Goal: Task Accomplishment & Management: Use online tool/utility

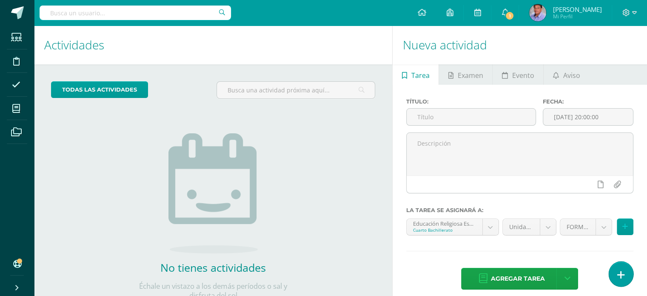
click at [617, 283] on link at bounding box center [621, 273] width 24 height 25
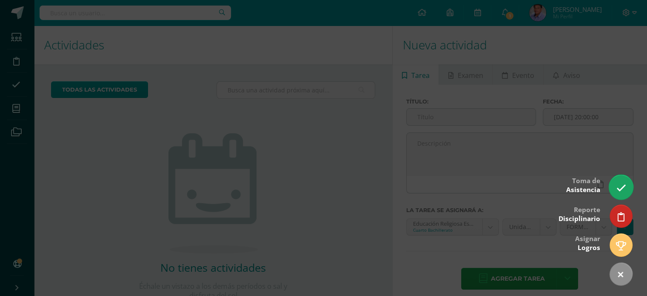
click at [622, 187] on icon at bounding box center [621, 188] width 10 height 10
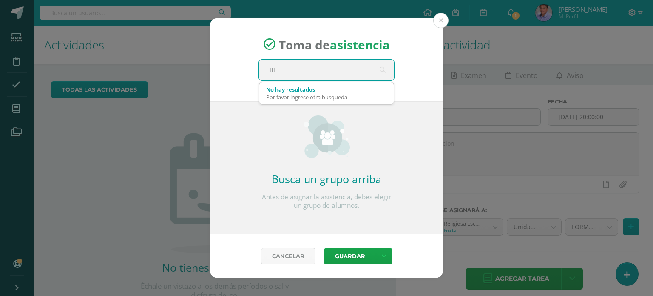
type input "titu"
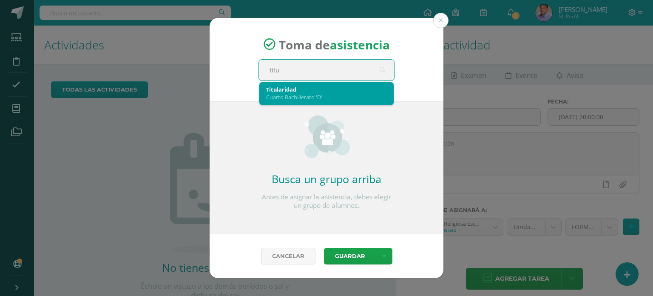
click at [293, 91] on div "Titularidad" at bounding box center [326, 89] width 121 height 8
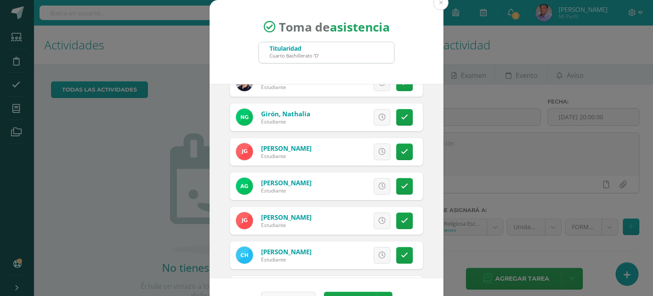
scroll to position [468, 0]
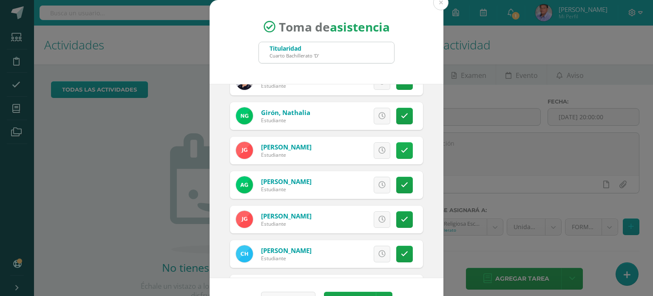
click at [401, 147] on icon at bounding box center [404, 150] width 7 height 7
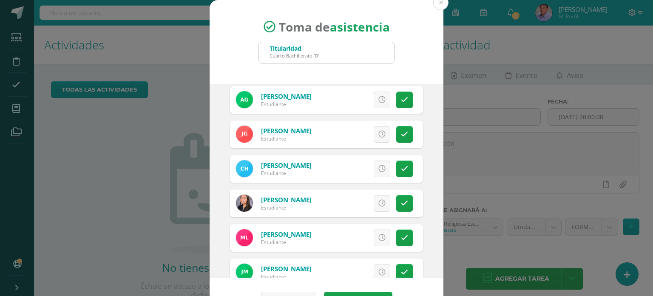
scroll to position [638, 0]
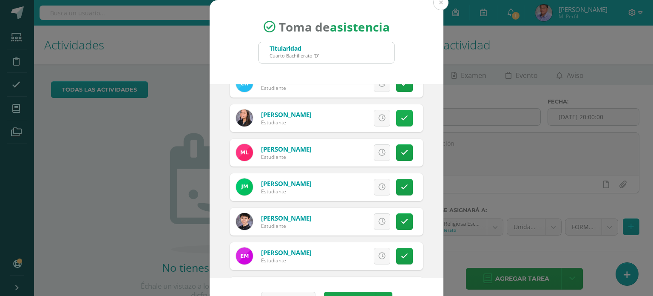
click at [398, 113] on link at bounding box center [404, 118] width 17 height 17
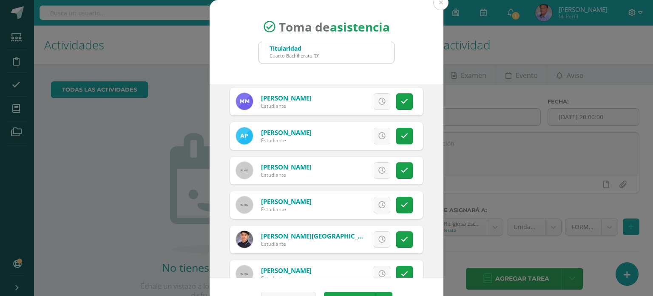
scroll to position [978, 0]
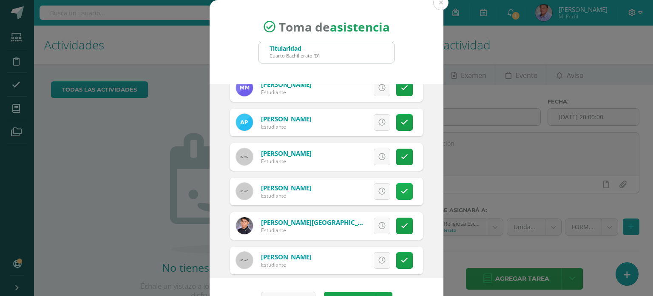
click at [396, 191] on link at bounding box center [404, 191] width 17 height 17
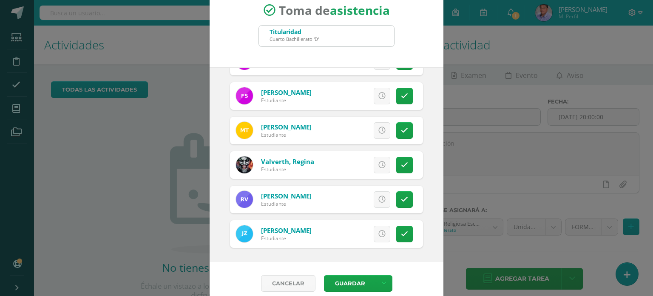
scroll to position [25, 0]
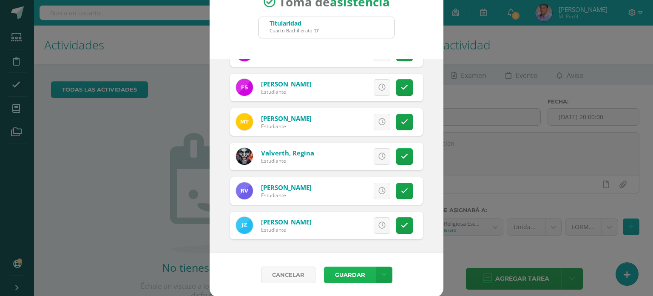
click at [349, 270] on button "Guardar" at bounding box center [350, 274] width 52 height 17
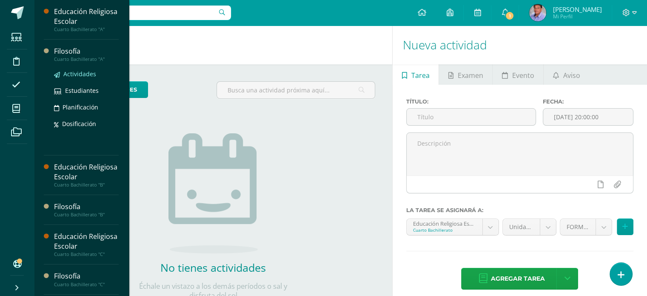
click at [90, 71] on span "Actividades" at bounding box center [79, 74] width 33 height 8
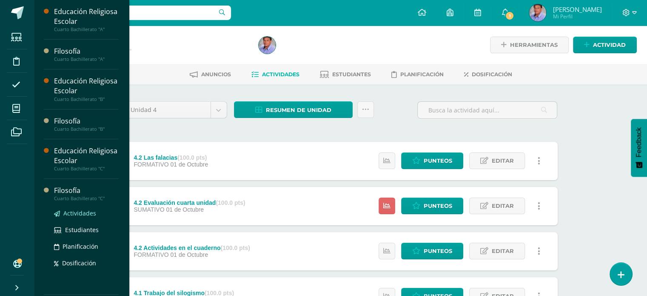
click at [87, 210] on span "Actividades" at bounding box center [79, 213] width 33 height 8
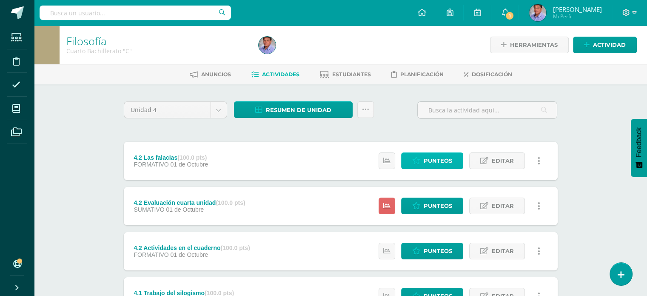
click at [442, 159] on span "Punteos" at bounding box center [438, 161] width 28 height 16
click at [420, 162] on icon at bounding box center [416, 160] width 8 height 7
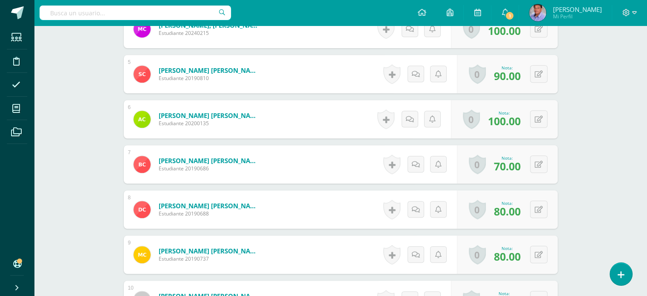
scroll to position [420, 0]
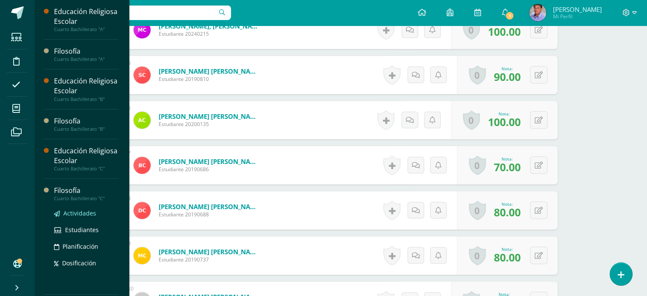
click at [87, 212] on span "Actividades" at bounding box center [79, 213] width 33 height 8
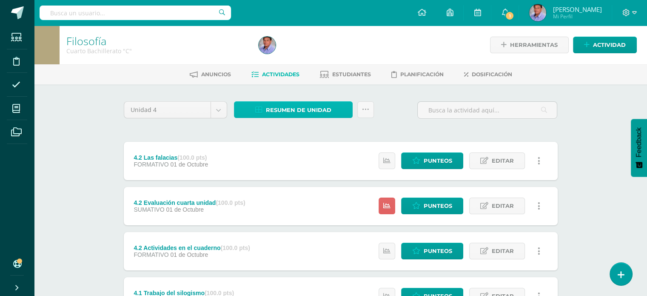
click at [298, 113] on span "Resumen de unidad" at bounding box center [298, 110] width 65 height 16
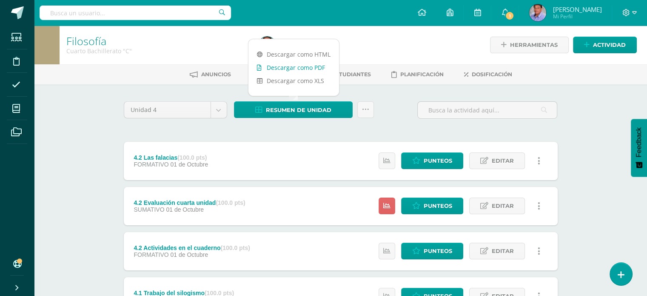
click at [303, 68] on link "Descargar como PDF" at bounding box center [293, 67] width 91 height 13
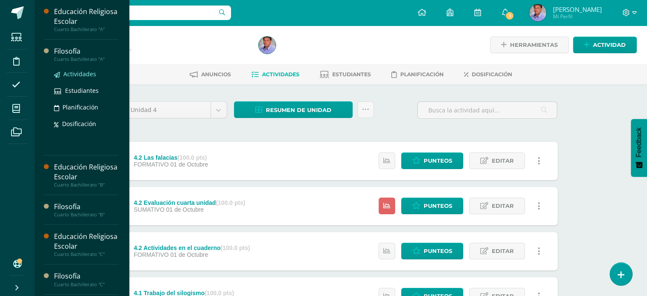
click at [82, 73] on span "Actividades" at bounding box center [79, 74] width 33 height 8
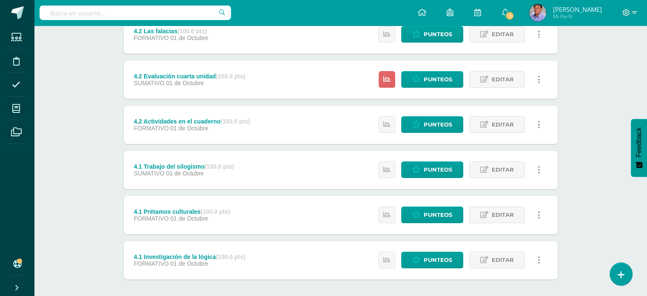
scroll to position [81, 0]
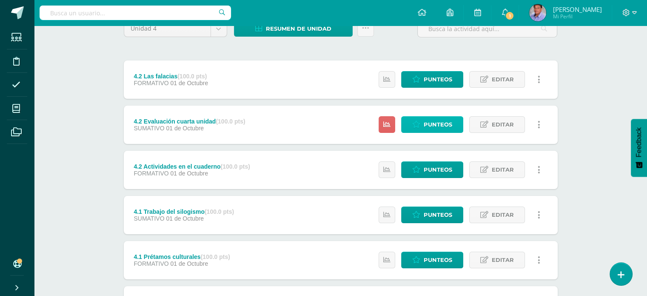
click at [434, 124] on span "Punteos" at bounding box center [438, 125] width 28 height 16
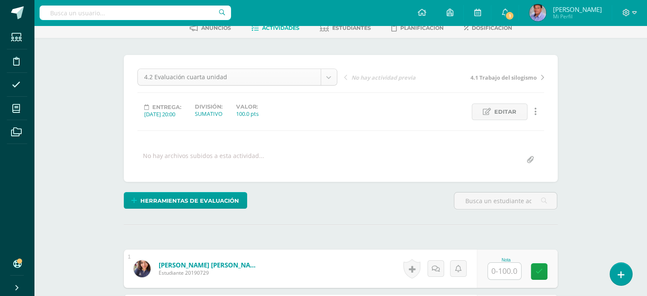
scroll to position [129, 0]
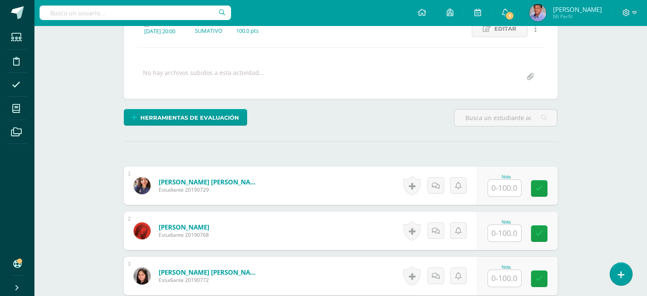
click at [509, 190] on input "text" at bounding box center [504, 187] width 33 height 17
type input "46"
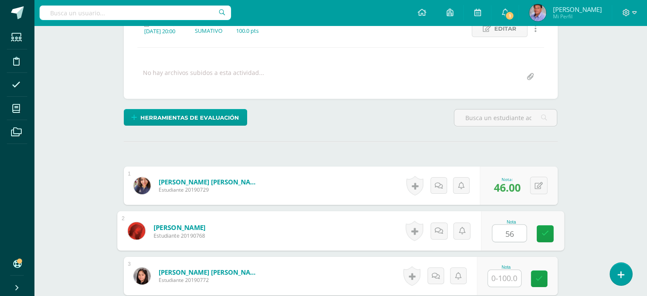
type input "56"
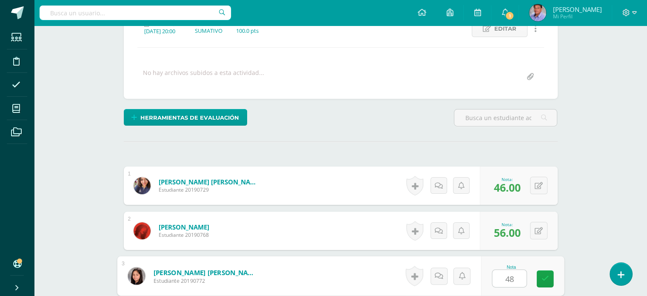
type input "48"
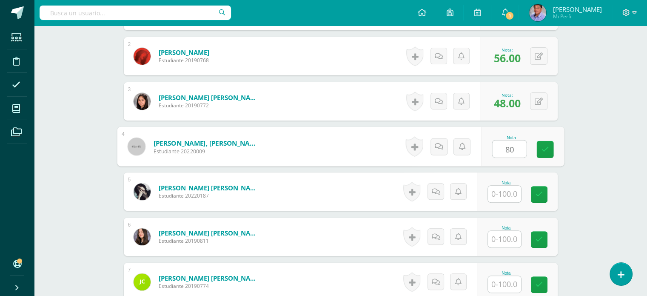
type input "80"
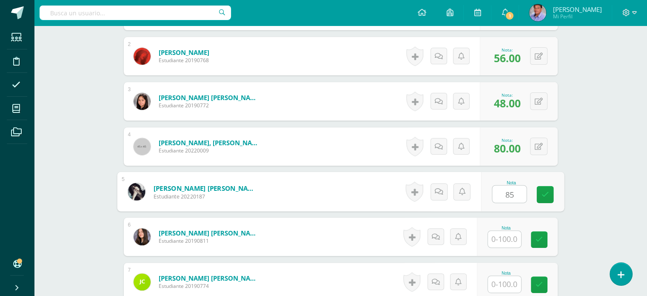
type input "85"
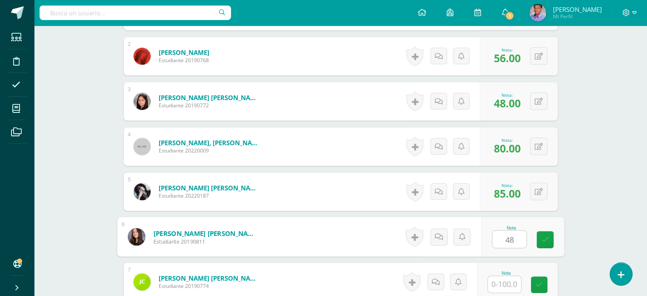
type input "48"
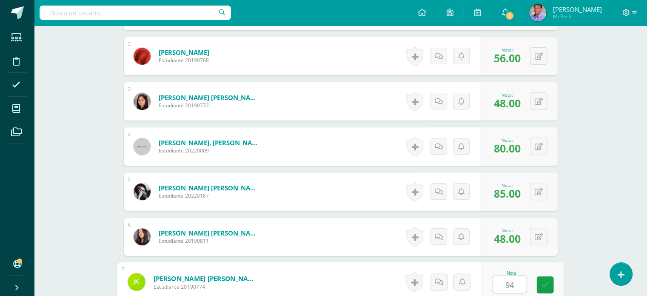
type input "94"
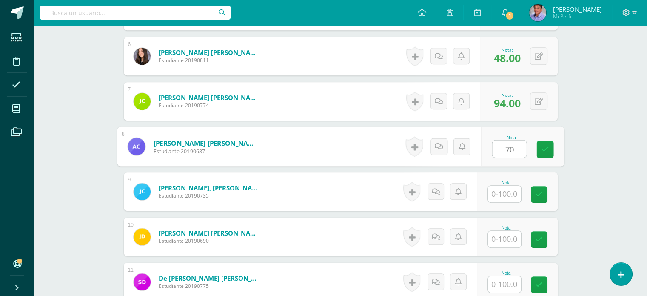
type input "70"
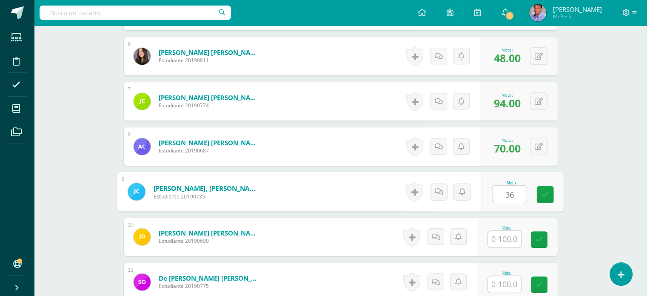
type input "36"
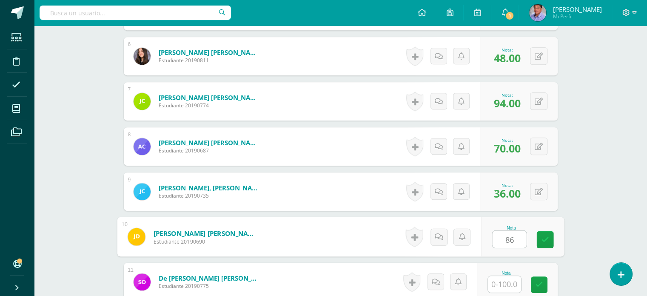
type input "86"
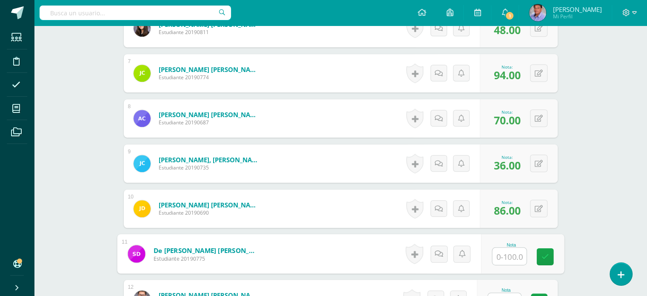
scroll to position [526, 0]
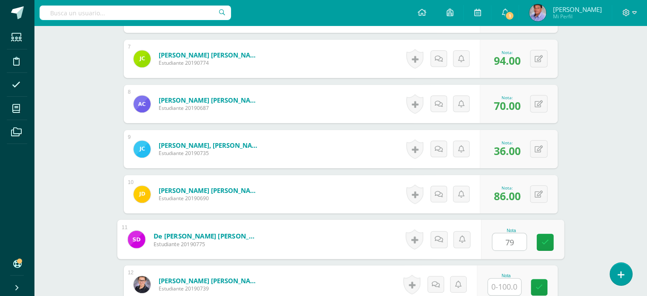
type input "79"
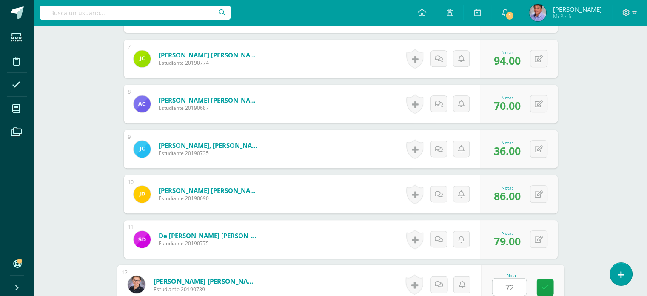
type input "72"
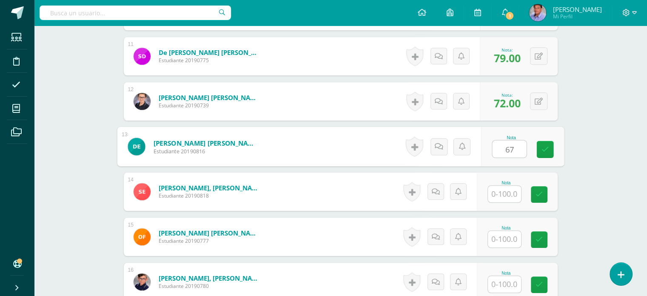
type input "67"
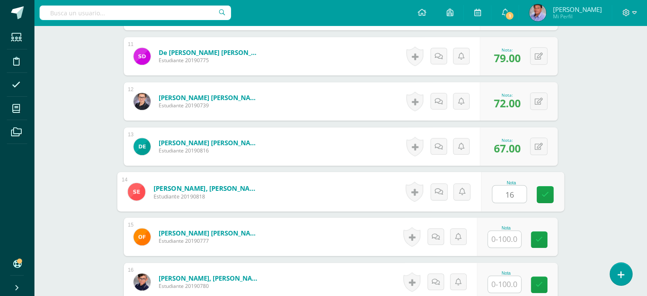
type input "16"
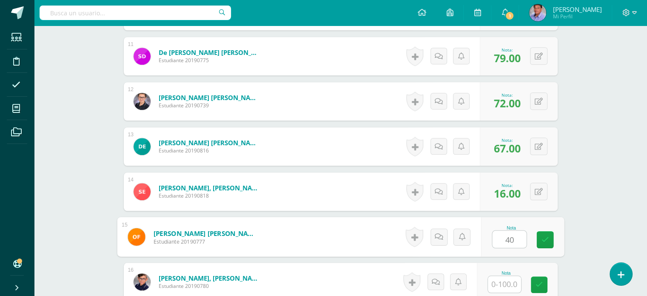
type input "40"
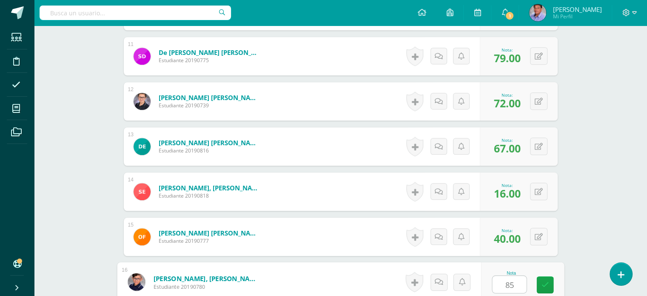
type input "85"
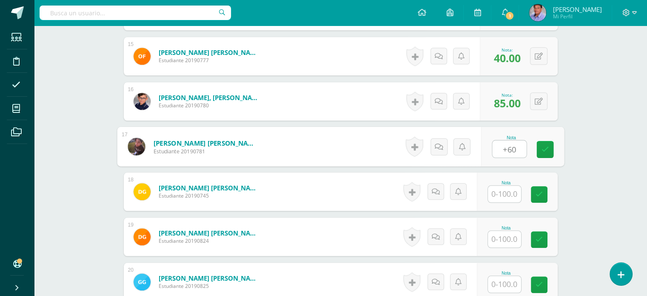
type input "+60"
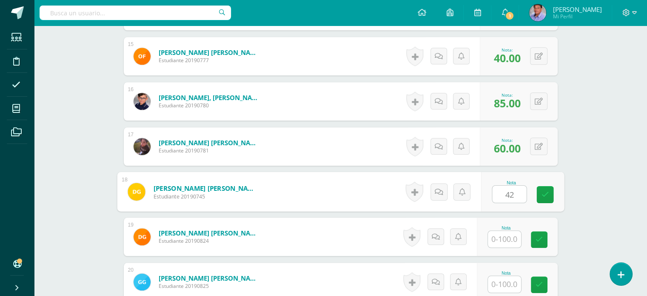
type input "42"
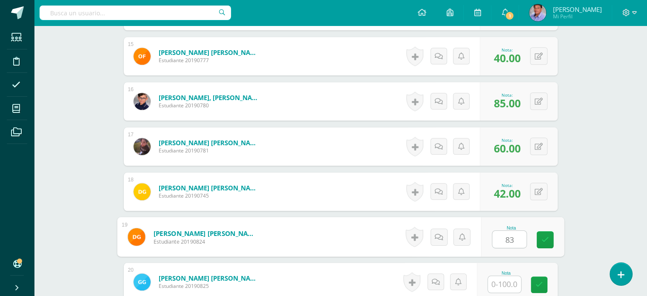
type input "83"
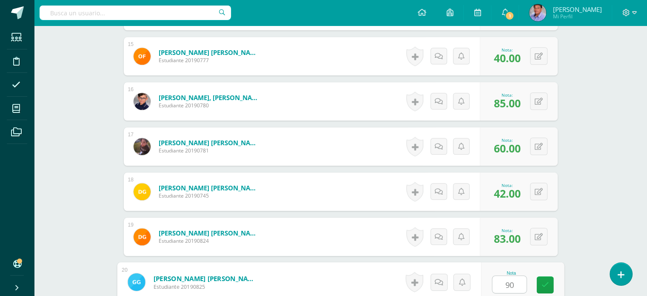
type input "90"
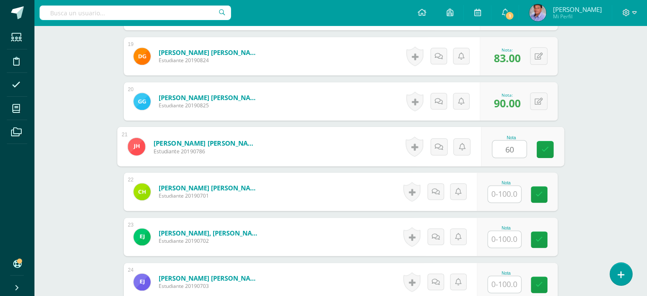
type input "60"
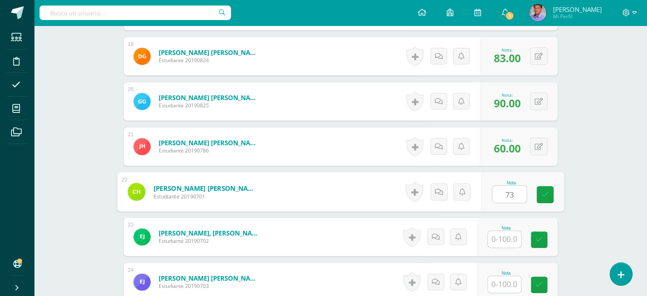
type input "73"
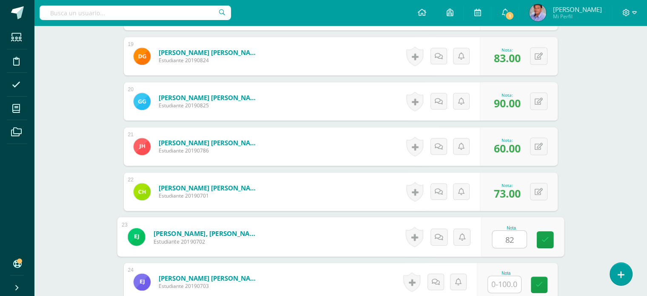
type input "82"
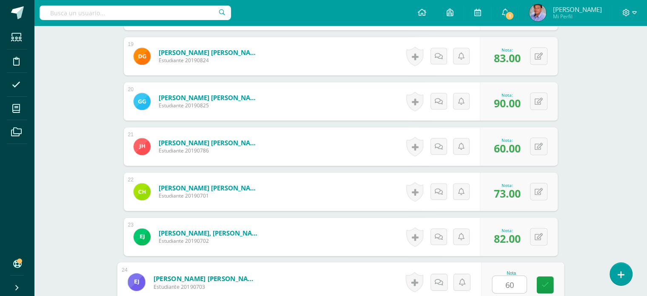
type input "60"
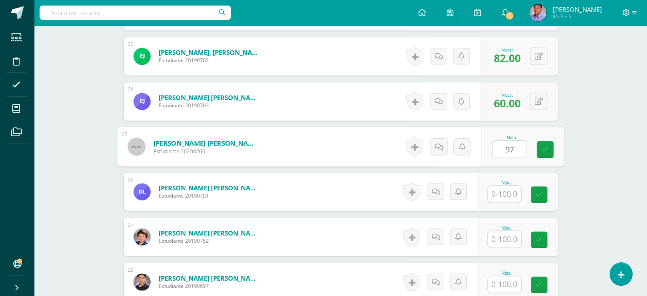
type input "97"
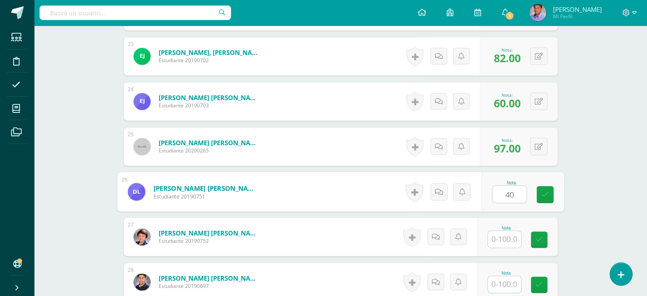
type input "40"
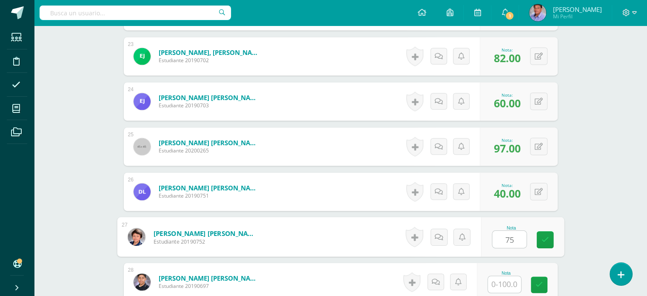
type input "75"
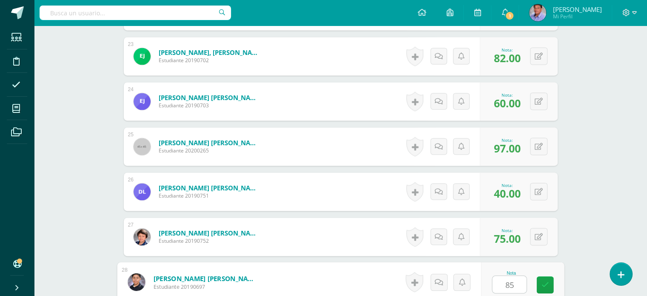
type input "85"
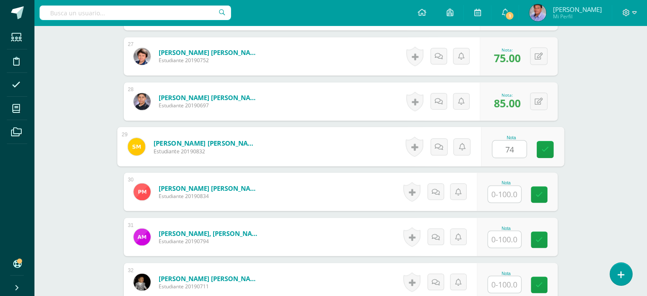
type input "74"
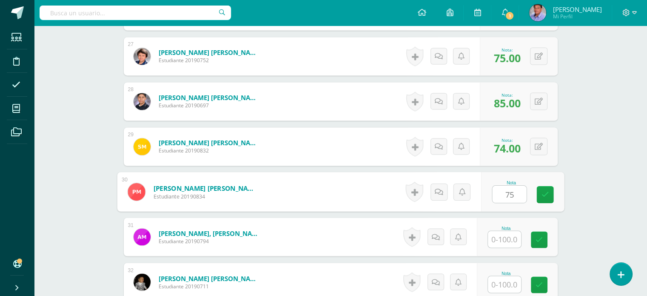
type input "75"
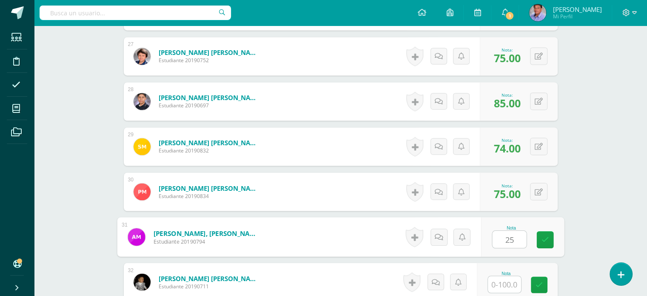
type input "25"
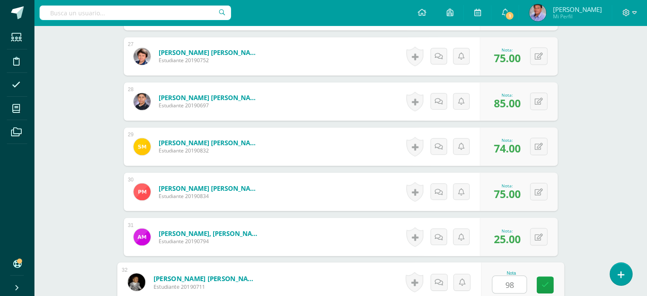
type input "98"
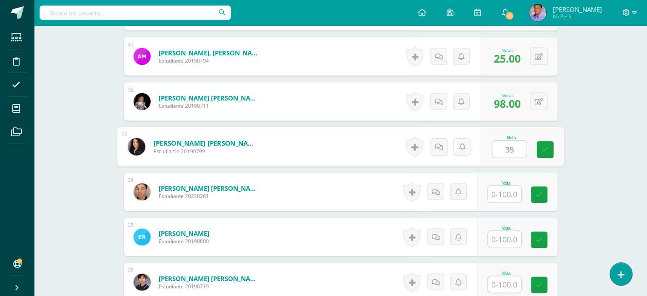
type input "35"
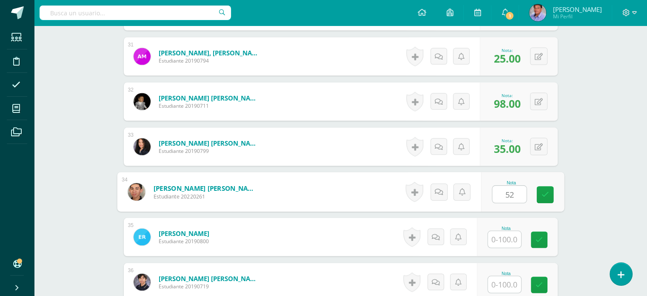
type input "52"
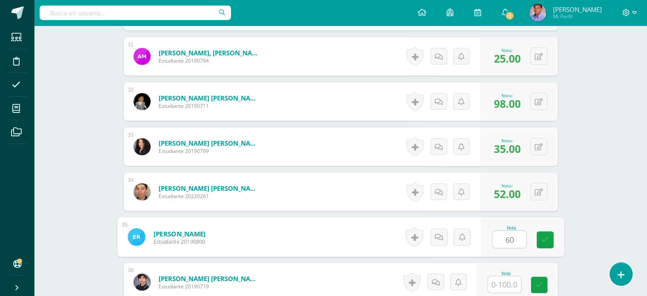
type input "60"
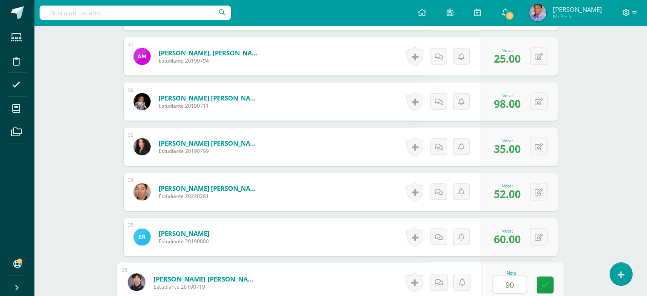
type input "90"
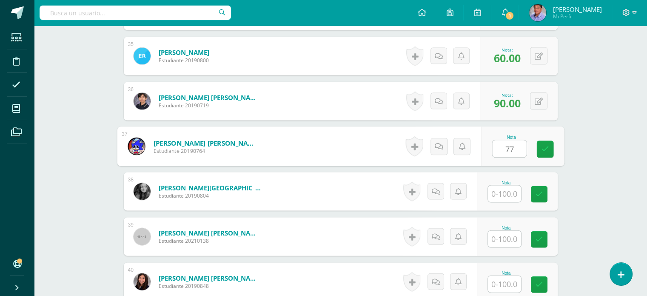
type input "77"
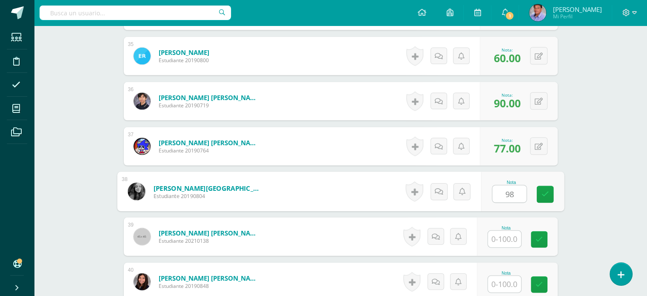
type input "98"
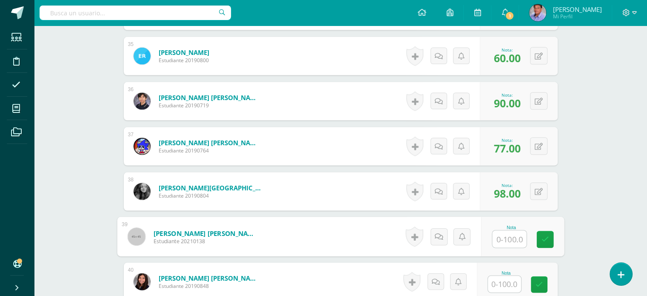
scroll to position [1893, 0]
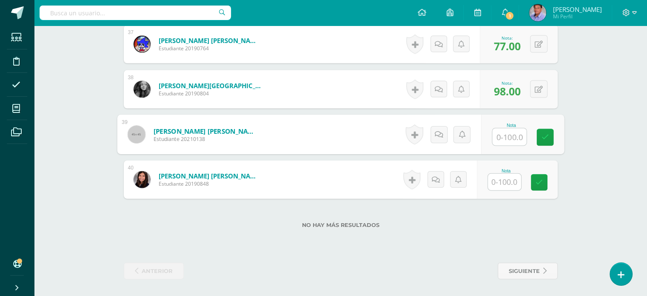
click at [514, 183] on input "text" at bounding box center [504, 181] width 33 height 17
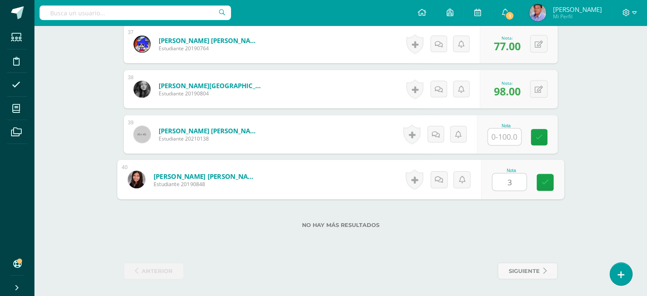
type input "37"
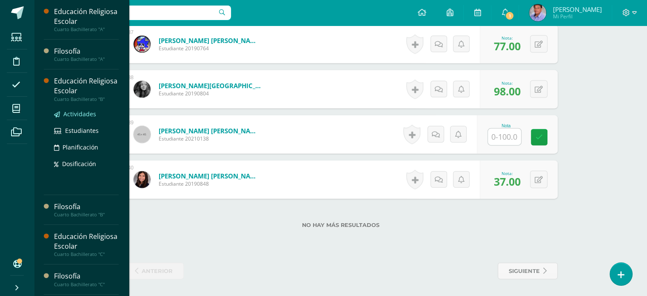
click at [78, 112] on span "Actividades" at bounding box center [79, 114] width 33 height 8
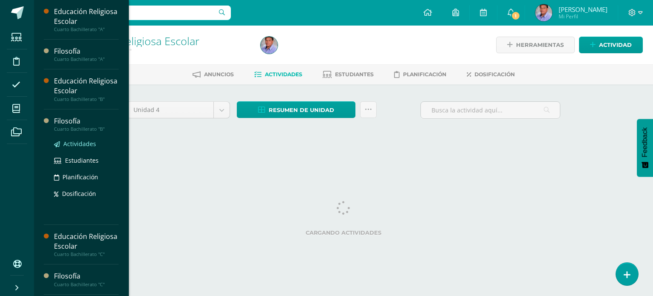
click at [89, 141] on span "Actividades" at bounding box center [79, 143] width 33 height 8
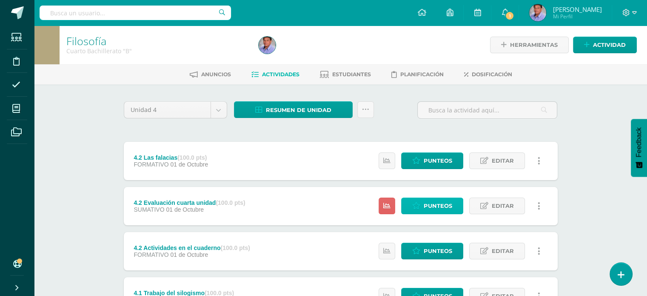
click at [447, 201] on span "Punteos" at bounding box center [438, 206] width 28 height 16
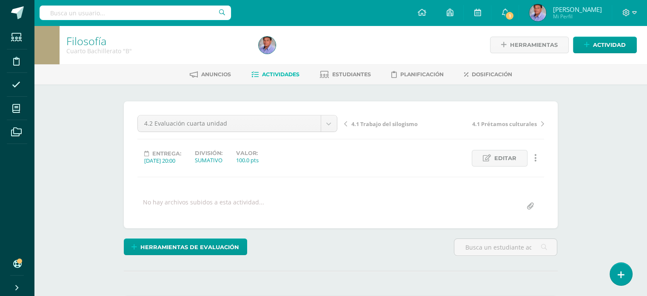
scroll to position [170, 0]
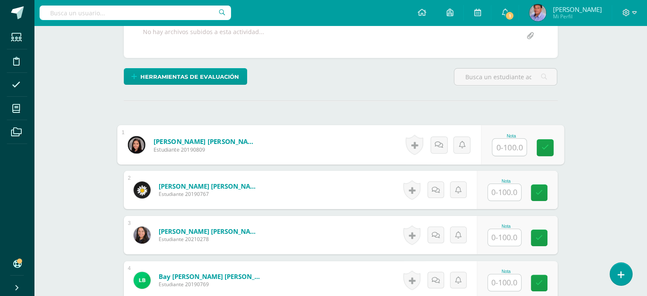
click at [512, 146] on input "text" at bounding box center [509, 147] width 34 height 17
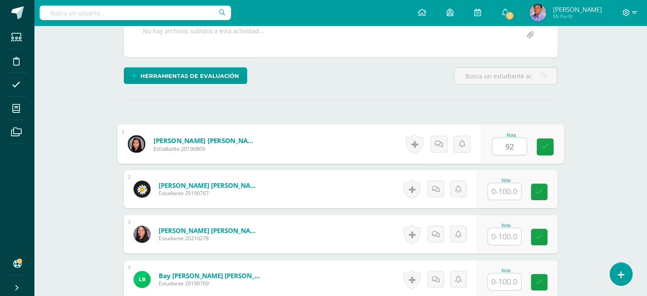
type input "92"
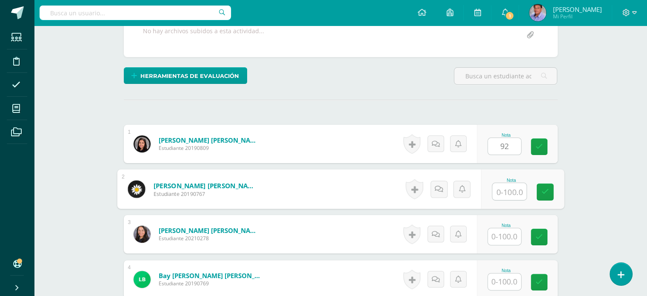
type input "6"
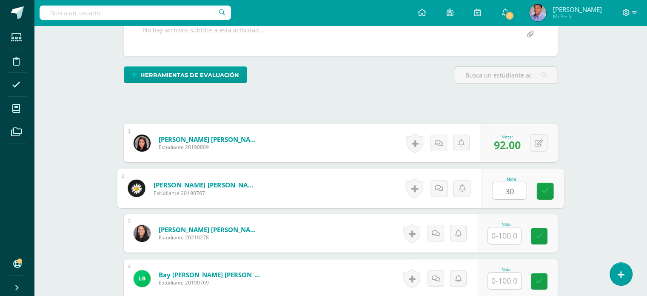
type input "30"
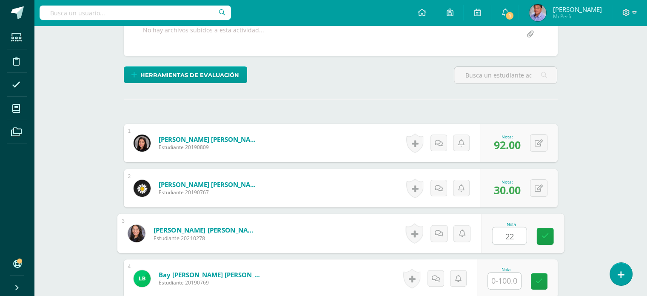
type input "22"
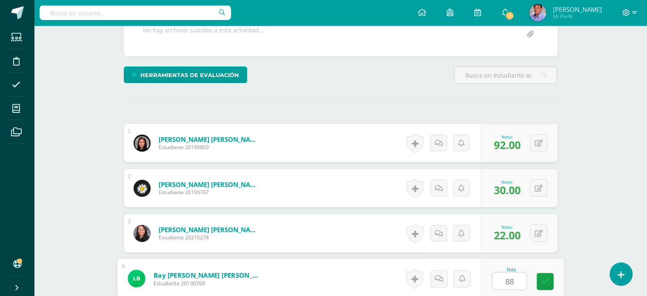
type input "88"
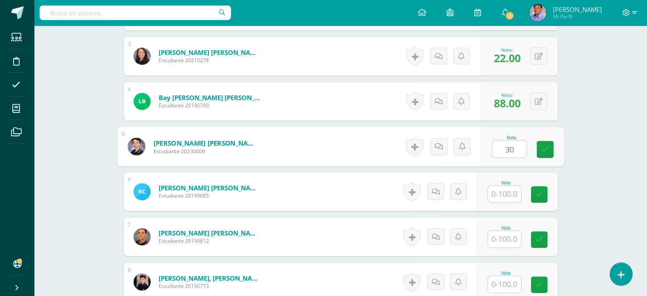
type input "30"
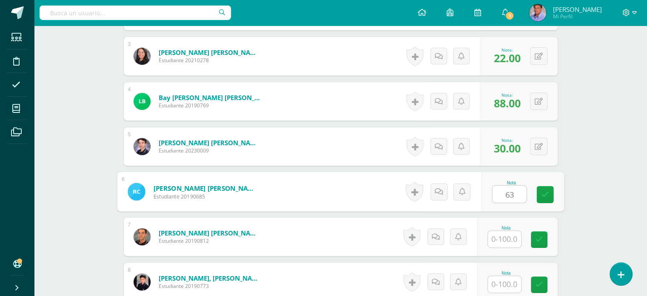
type input "63"
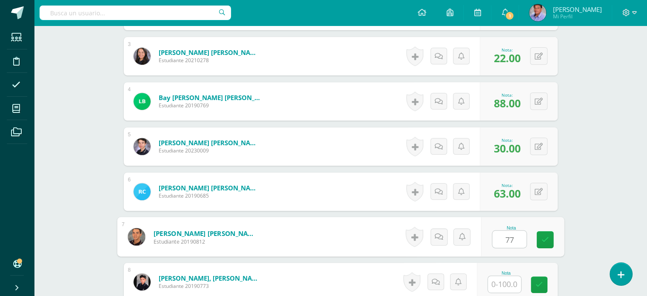
type input "77"
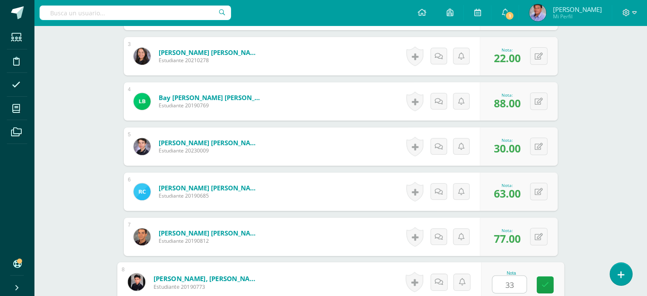
type input "33"
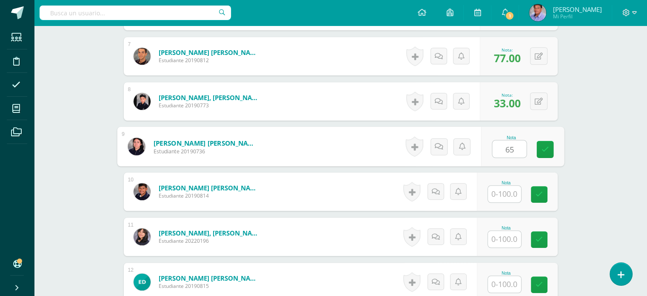
type input "65"
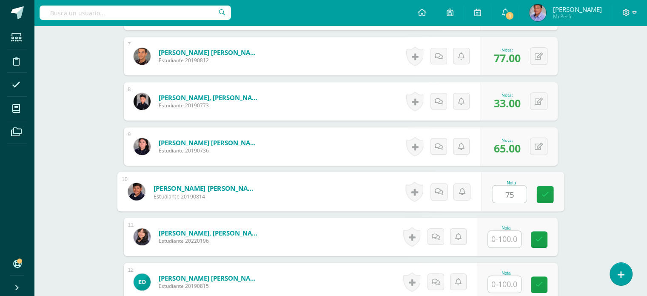
type input "75"
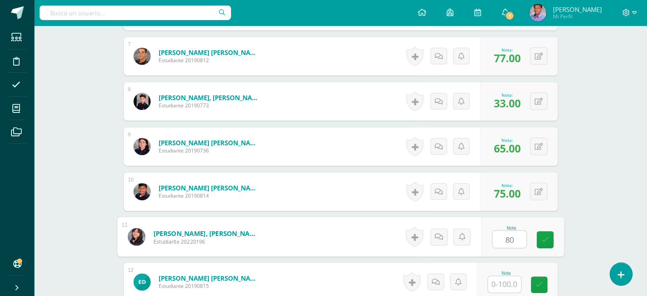
type input "80"
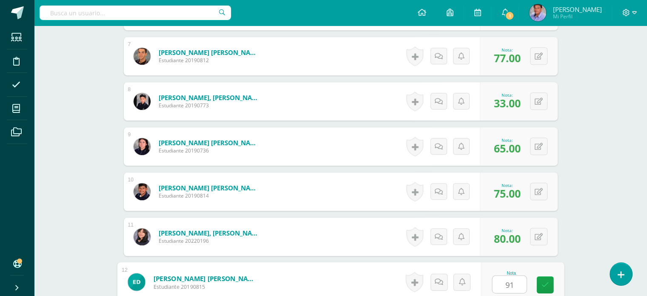
type input "91"
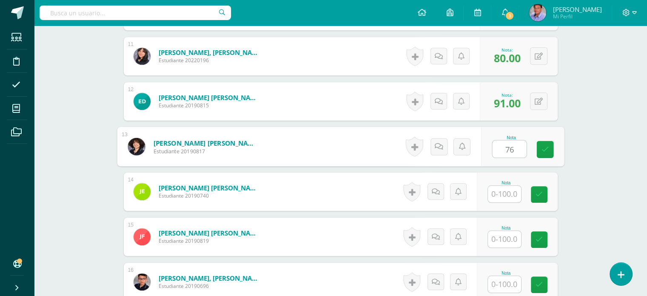
type input "76"
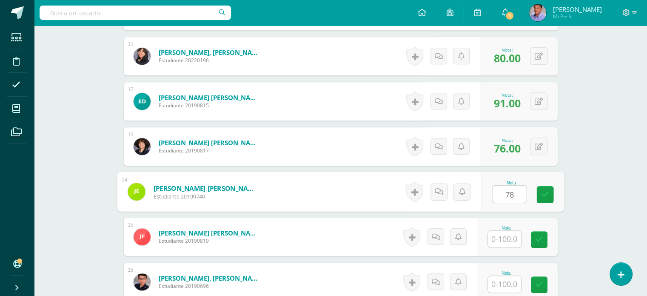
type input "78"
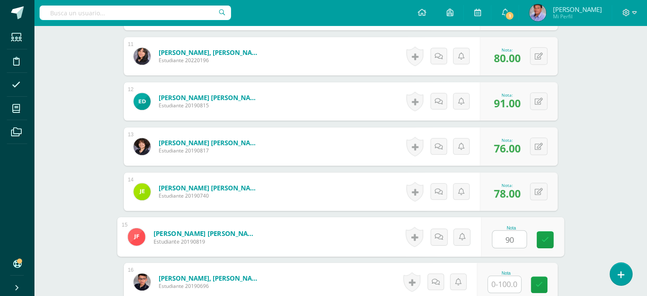
type input "90"
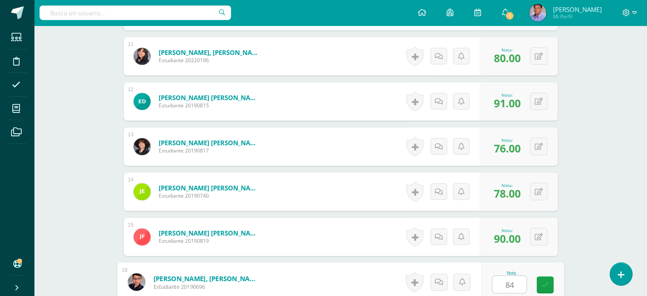
type input "84"
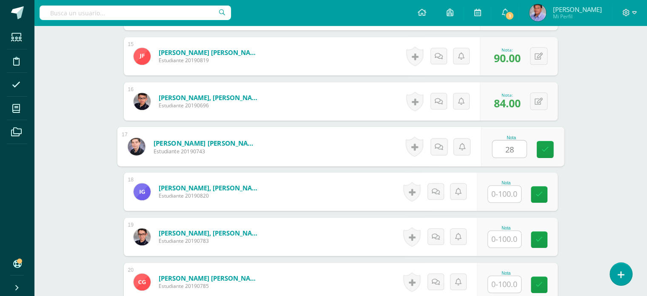
type input "28"
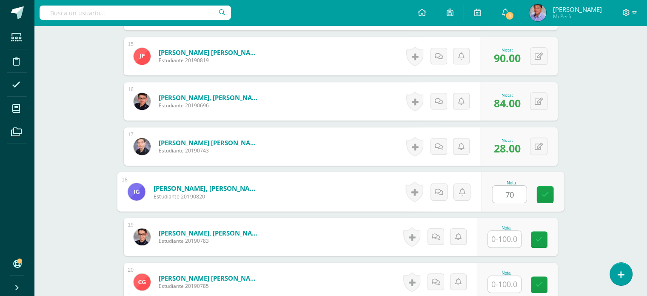
type input "70"
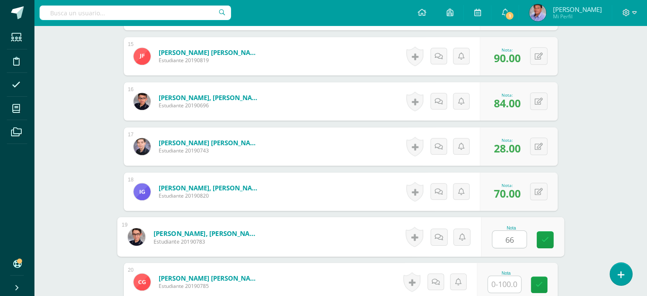
type input "66"
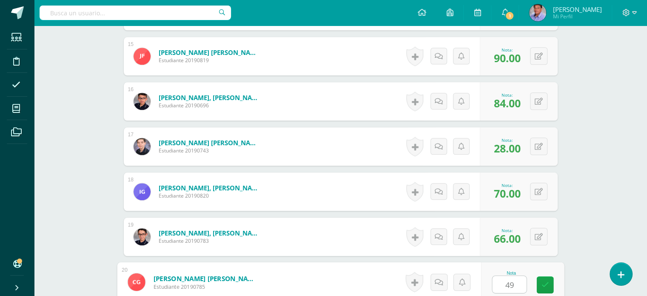
type input "49"
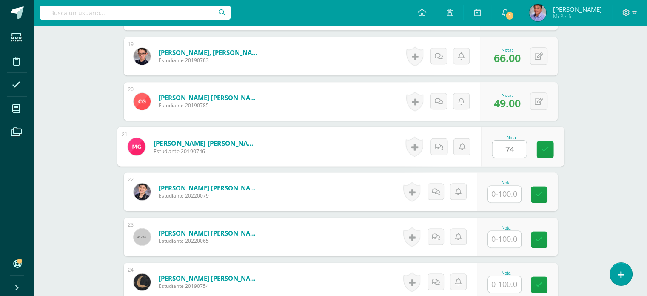
type input "74"
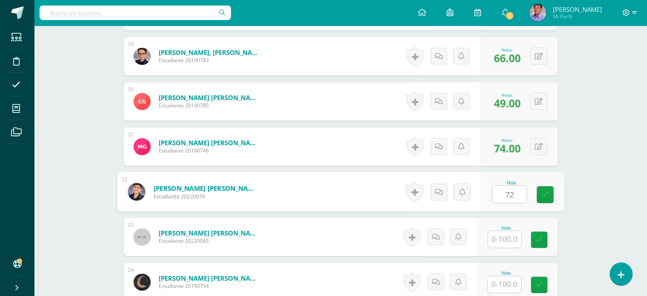
type input "72"
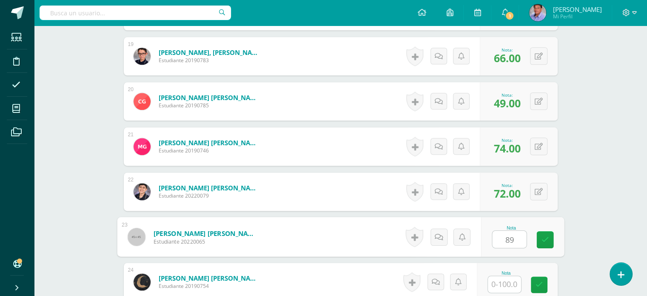
type input "89"
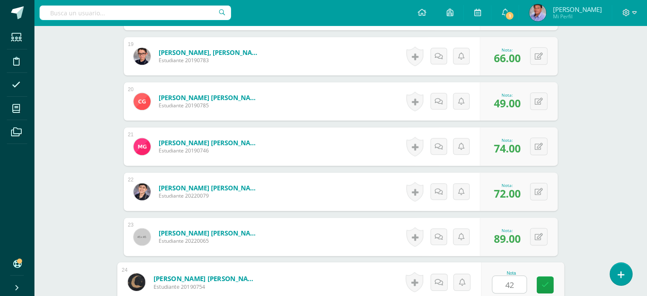
type input "42"
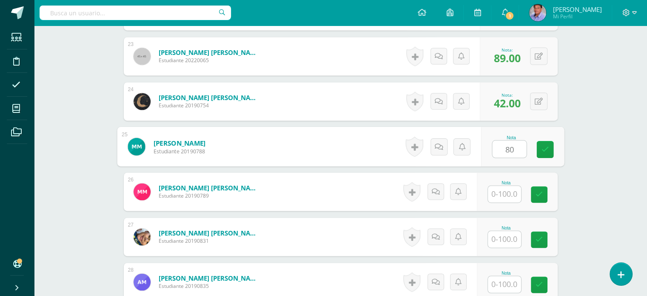
type input "80"
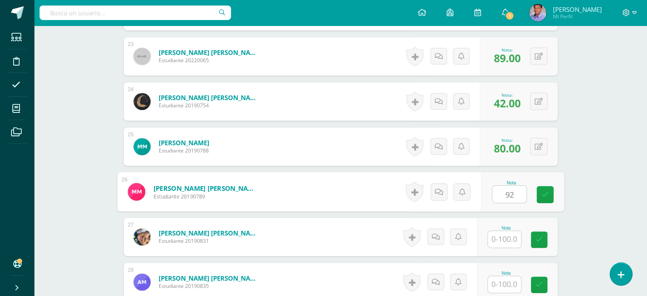
type input "92"
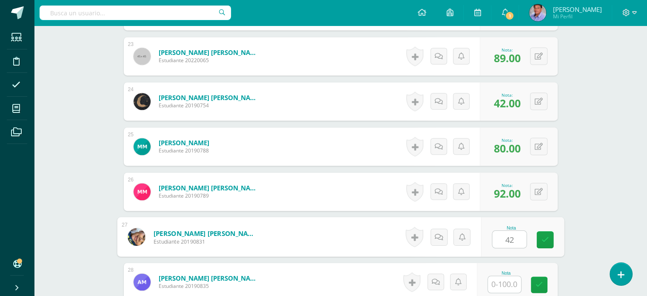
type input "42"
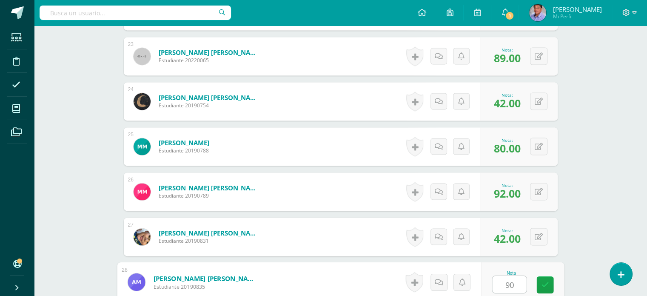
type input "90"
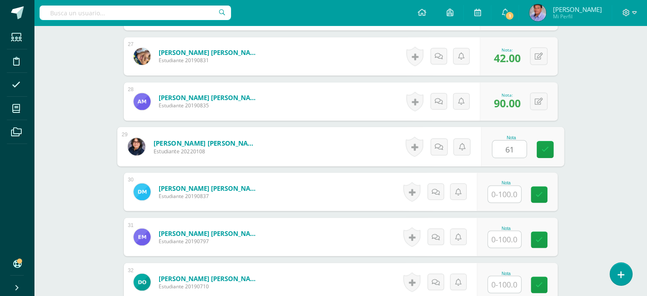
type input "61"
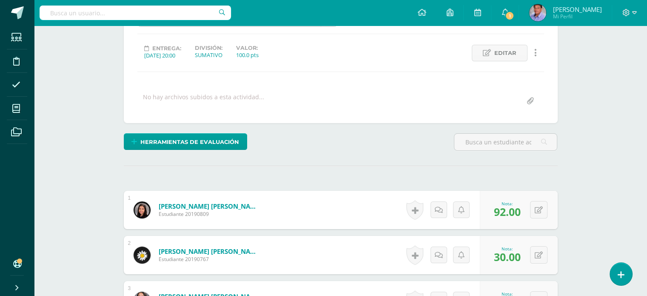
scroll to position [170, 0]
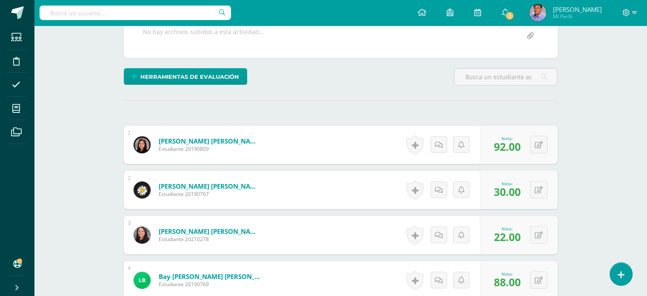
click at [512, 144] on span "92.00" at bounding box center [507, 146] width 27 height 14
click at [537, 141] on button at bounding box center [538, 144] width 17 height 17
click at [517, 192] on span "30.00" at bounding box center [507, 191] width 27 height 14
click at [536, 186] on button at bounding box center [538, 189] width 17 height 17
click at [538, 292] on div "0 Logros Logros obtenidos Aún no hay logros agregados Nota: 88.00" at bounding box center [519, 280] width 78 height 38
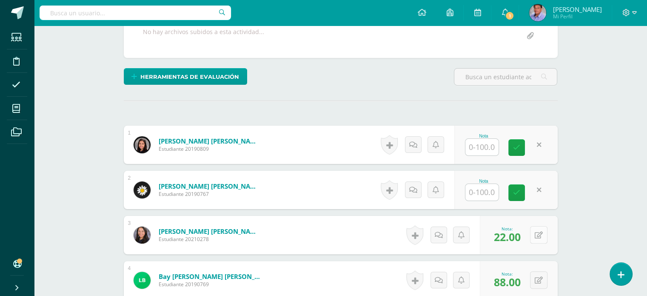
click at [536, 227] on button at bounding box center [538, 234] width 17 height 17
click at [541, 282] on icon at bounding box center [539, 279] width 8 height 7
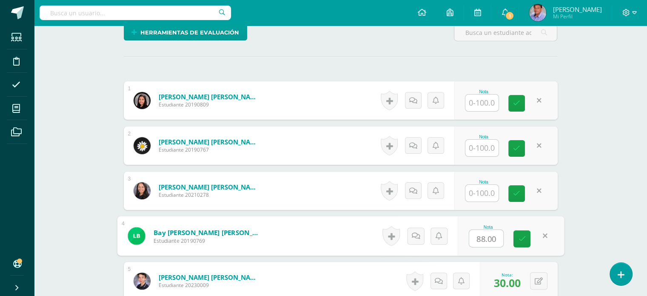
scroll to position [255, 0]
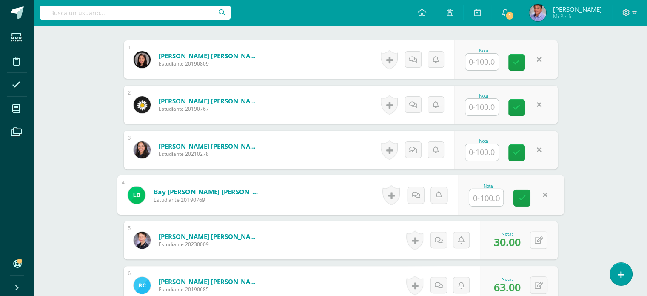
click at [539, 235] on button at bounding box center [538, 239] width 17 height 17
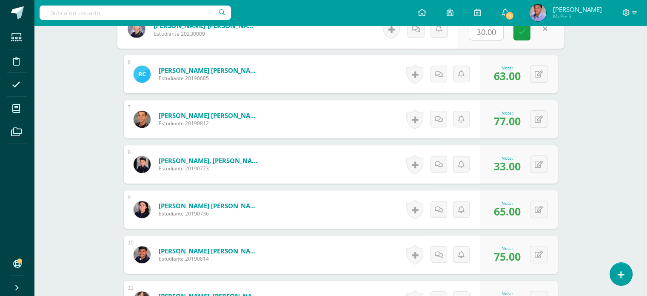
scroll to position [468, 0]
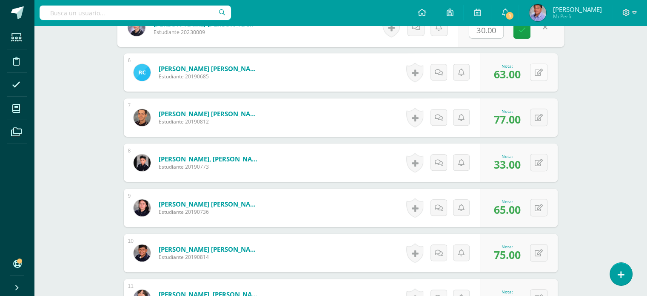
click at [535, 76] on button at bounding box center [538, 71] width 17 height 17
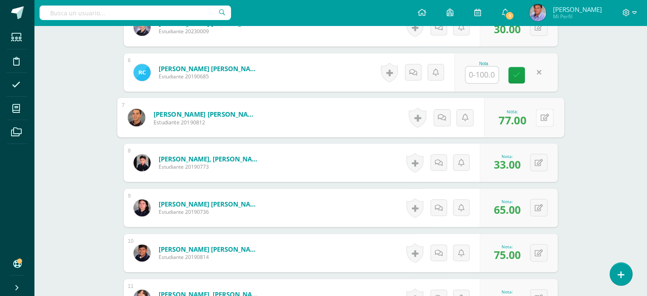
click at [537, 113] on button at bounding box center [544, 117] width 18 height 18
click at [541, 163] on icon at bounding box center [539, 162] width 8 height 7
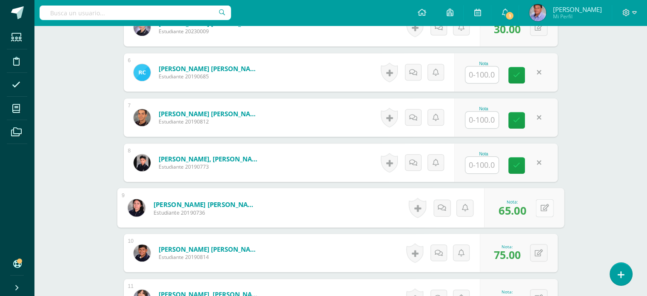
click at [541, 213] on button at bounding box center [544, 208] width 18 height 18
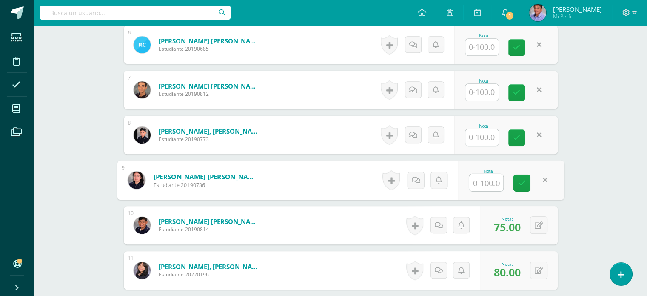
scroll to position [510, 0]
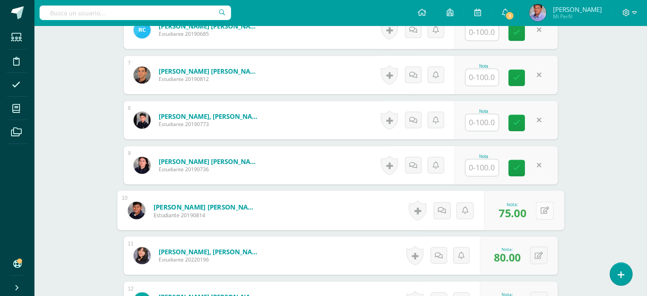
click at [537, 204] on button at bounding box center [544, 210] width 18 height 18
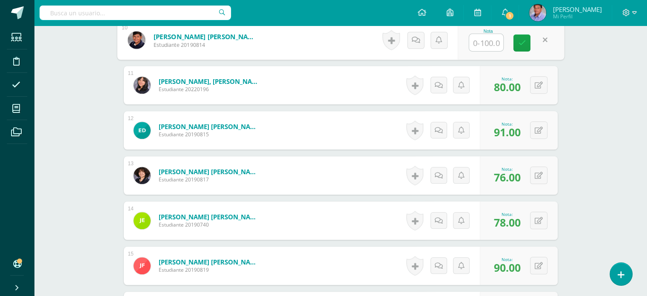
scroll to position [638, 0]
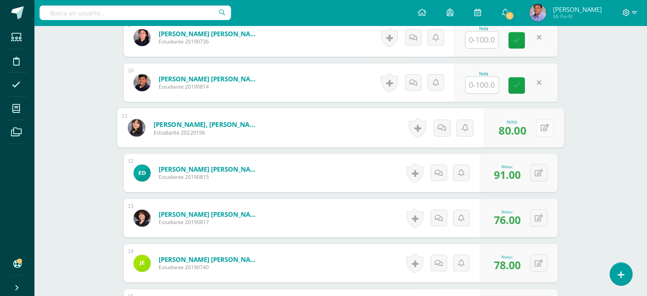
click at [540, 126] on icon at bounding box center [544, 127] width 9 height 7
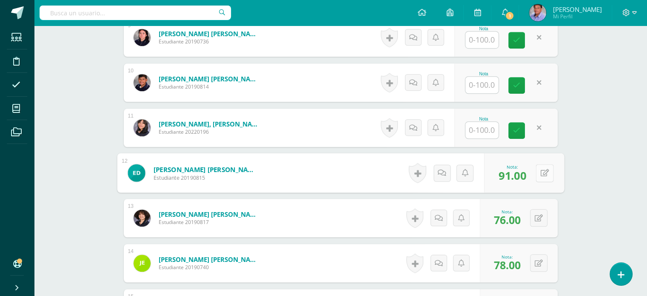
click at [536, 173] on button at bounding box center [544, 173] width 18 height 18
click at [535, 217] on button at bounding box center [538, 217] width 17 height 17
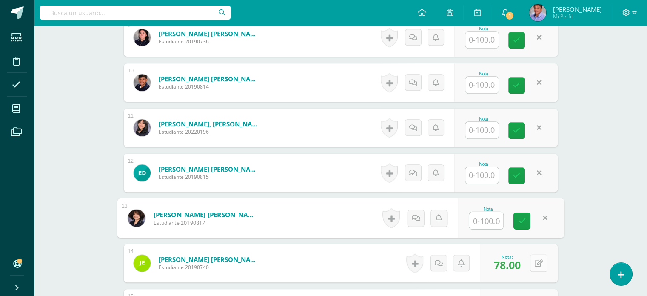
click at [536, 263] on button at bounding box center [538, 262] width 17 height 17
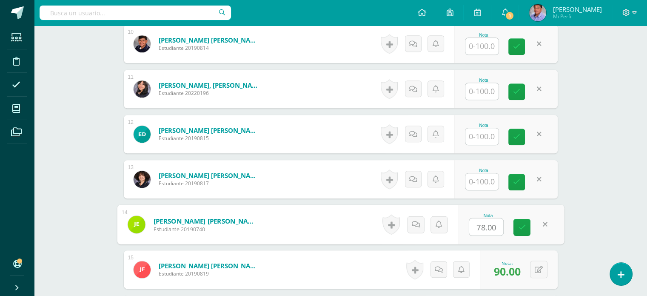
scroll to position [723, 0]
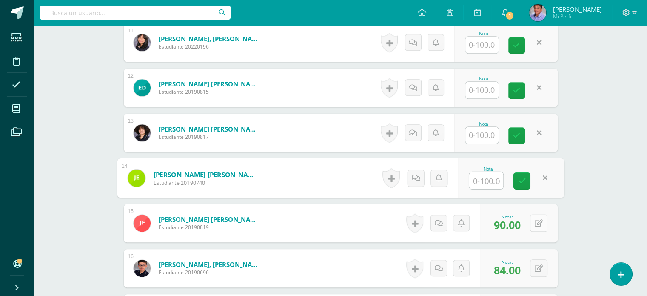
click at [539, 225] on icon at bounding box center [539, 222] width 8 height 7
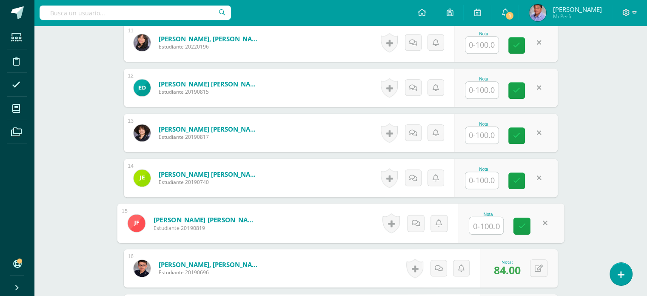
scroll to position [850, 0]
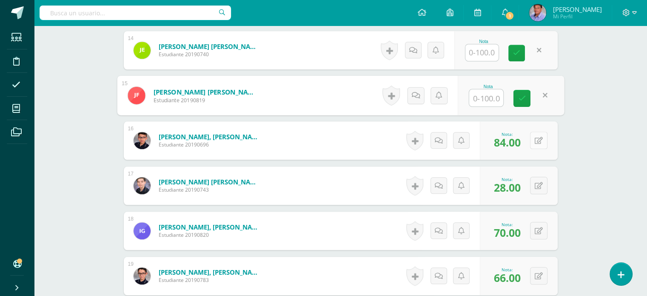
click at [538, 137] on icon at bounding box center [539, 140] width 8 height 7
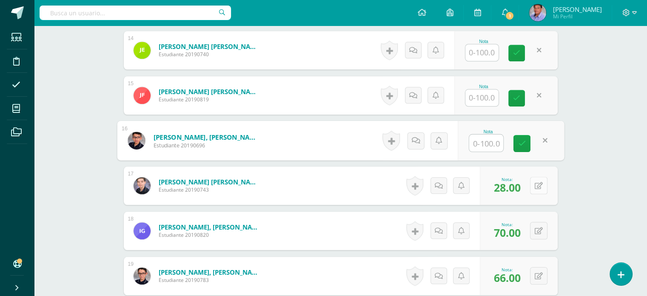
click at [535, 187] on button at bounding box center [538, 184] width 17 height 17
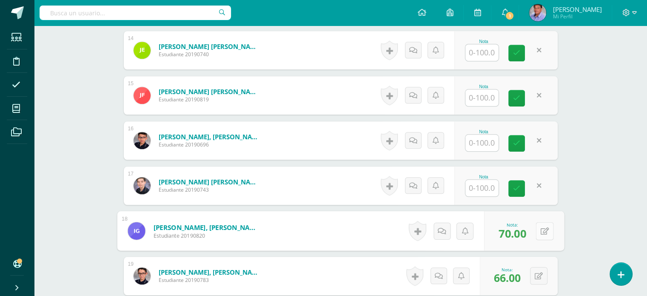
click at [536, 227] on button at bounding box center [544, 231] width 18 height 18
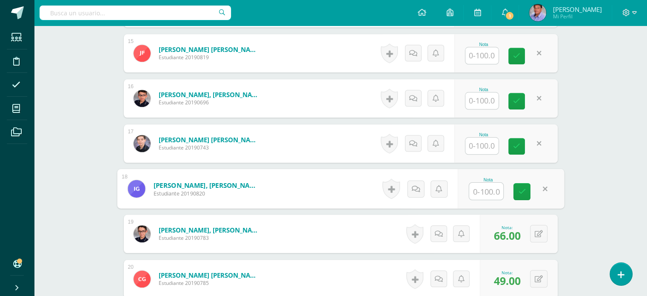
scroll to position [978, 0]
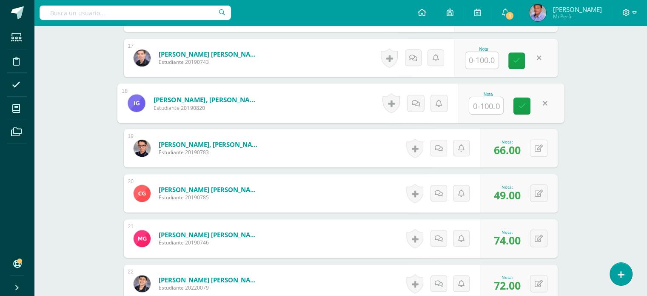
click at [536, 149] on button at bounding box center [538, 147] width 17 height 17
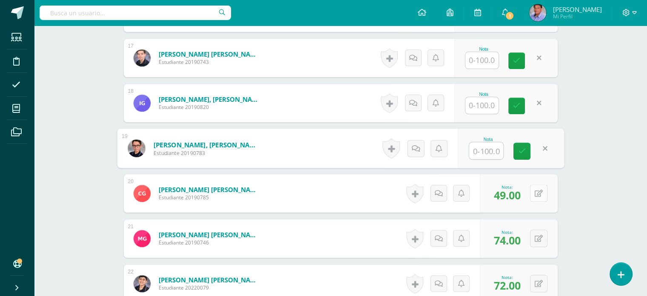
click at [539, 190] on icon at bounding box center [539, 193] width 8 height 7
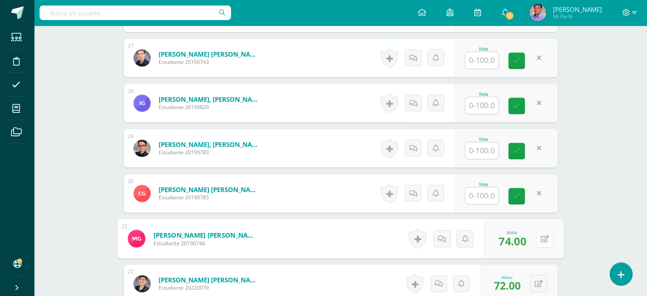
click at [533, 236] on div "0 Logros Logros obtenidos Aún no hay logros agregados Nota: 74.00" at bounding box center [524, 239] width 80 height 40
click at [547, 236] on icon at bounding box center [544, 237] width 9 height 7
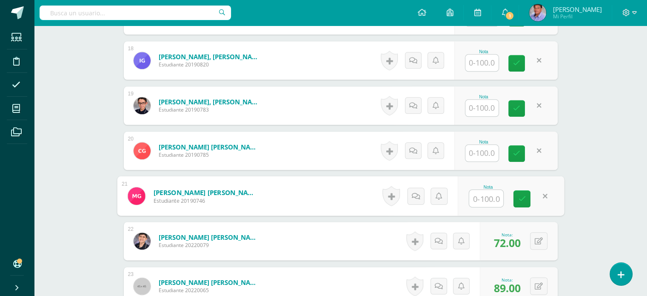
scroll to position [1021, 0]
click at [538, 238] on icon at bounding box center [539, 240] width 8 height 7
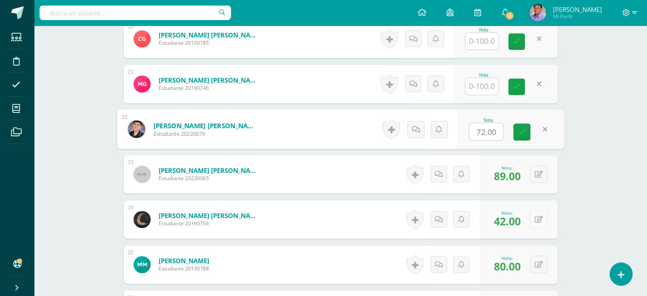
scroll to position [1148, 0]
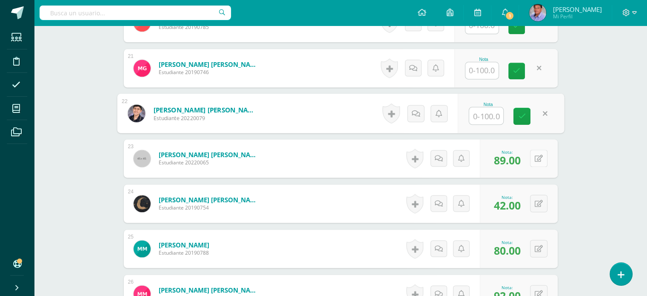
click at [541, 159] on icon at bounding box center [539, 158] width 8 height 7
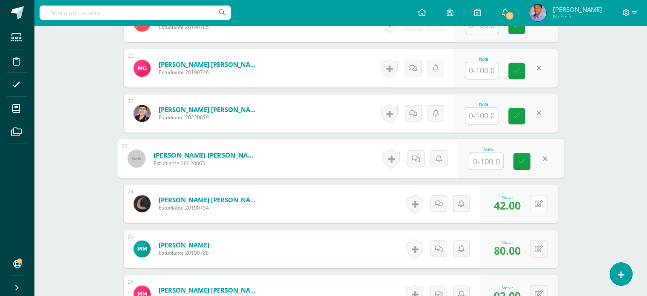
click at [536, 205] on button at bounding box center [538, 202] width 17 height 17
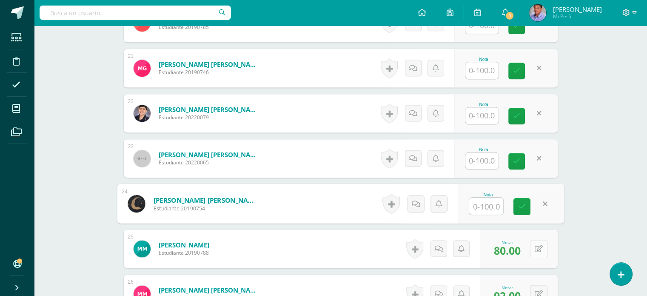
click at [534, 249] on div "0 Logros Logros obtenidos Aún no hay logros agregados Nota: 80.00" at bounding box center [519, 248] width 78 height 38
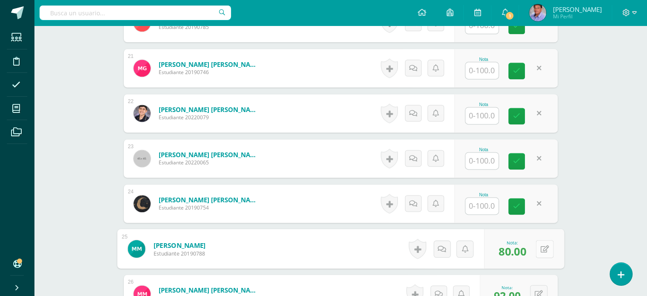
click at [545, 248] on icon at bounding box center [544, 248] width 9 height 7
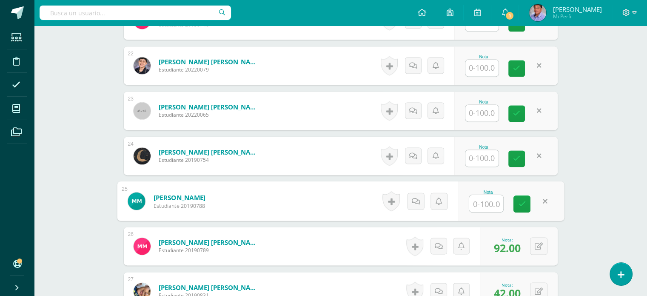
scroll to position [1276, 0]
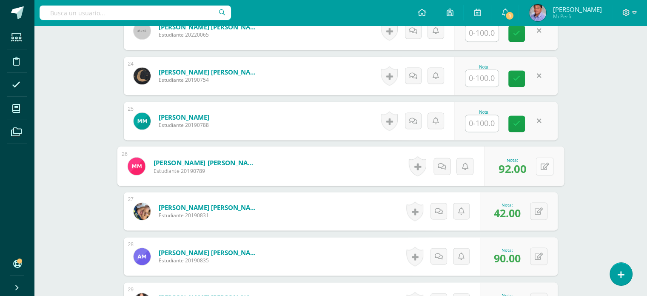
click at [532, 161] on div "0 Logros Logros obtenidos Aún no hay logros agregados Nota: 92.00" at bounding box center [524, 166] width 80 height 40
click at [543, 166] on icon at bounding box center [544, 165] width 9 height 7
click at [539, 210] on icon at bounding box center [539, 211] width 8 height 7
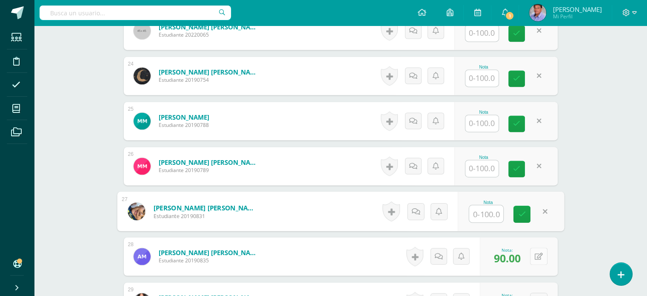
click at [537, 255] on icon at bounding box center [539, 256] width 8 height 7
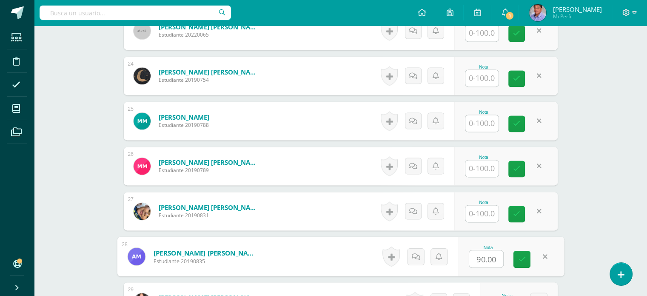
scroll to position [1446, 0]
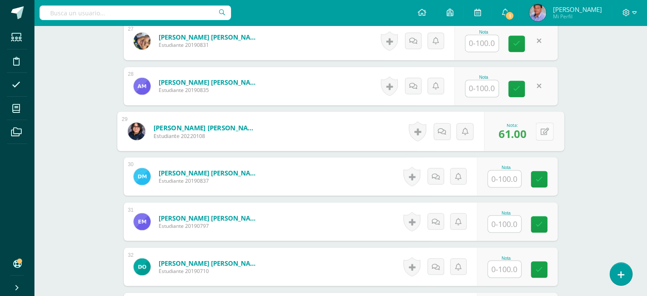
click at [537, 127] on button at bounding box center [544, 131] width 18 height 18
click at [537, 179] on icon at bounding box center [538, 178] width 7 height 7
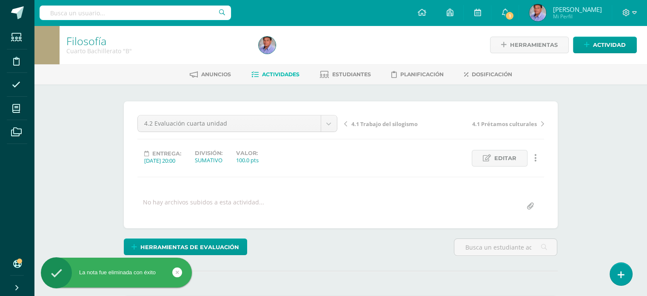
scroll to position [128, 0]
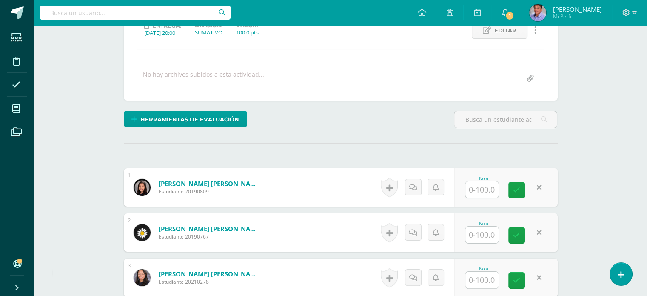
click at [488, 185] on input "text" at bounding box center [481, 189] width 33 height 17
type input "83"
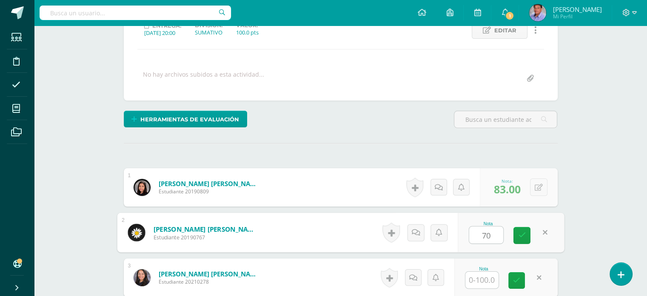
type input "70"
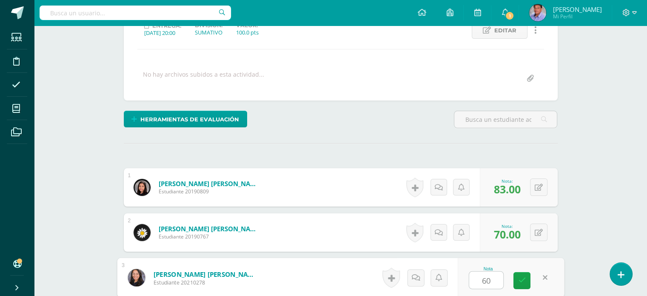
type input "60"
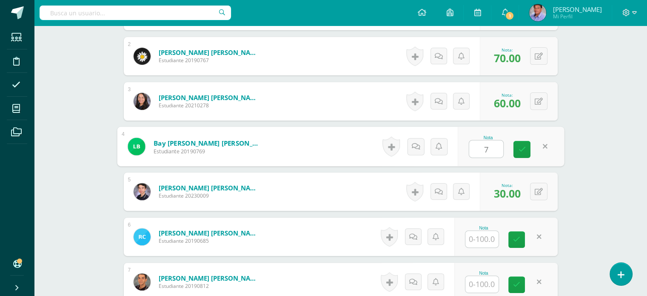
type input "74"
click at [491, 236] on input "text" at bounding box center [481, 238] width 33 height 17
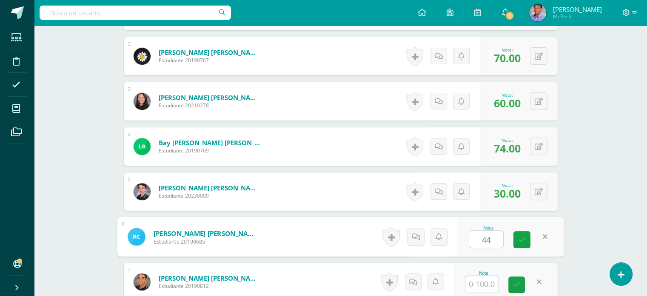
type input "44"
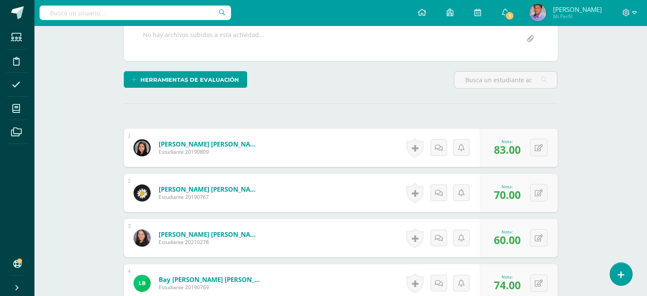
scroll to position [261, 0]
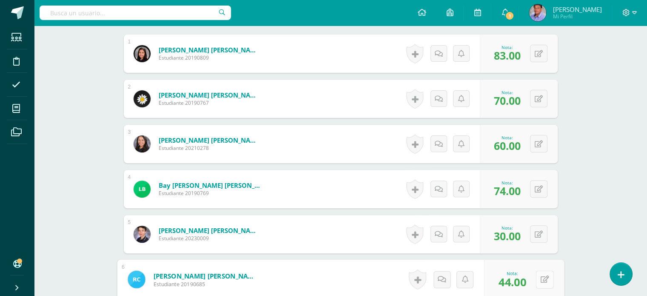
click at [541, 280] on icon at bounding box center [544, 278] width 9 height 7
click at [538, 231] on button at bounding box center [538, 233] width 17 height 17
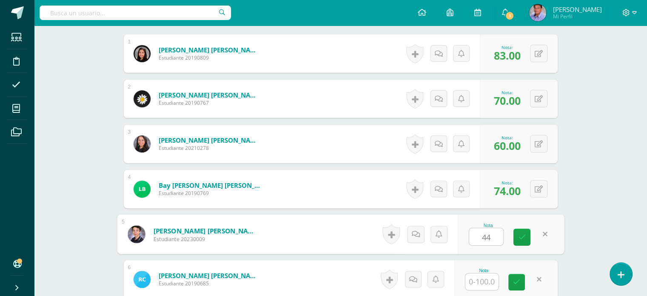
type input "44"
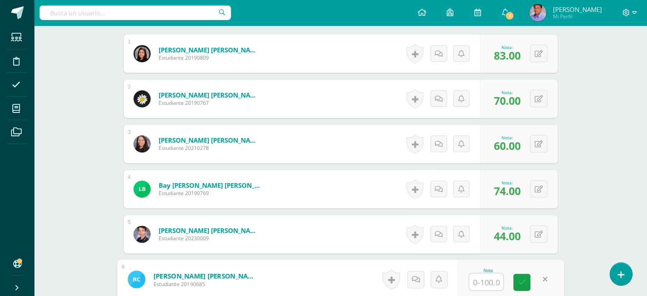
scroll to position [346, 0]
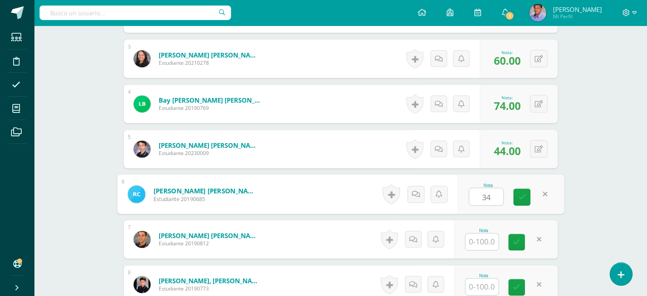
type input "34"
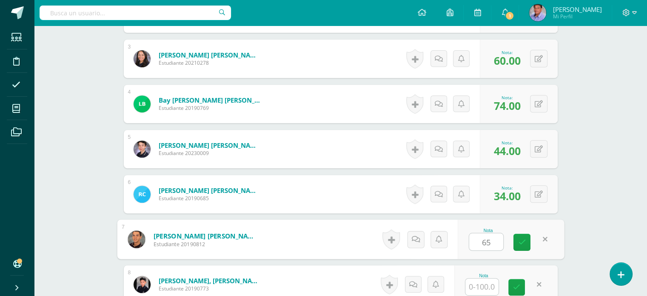
type input "65"
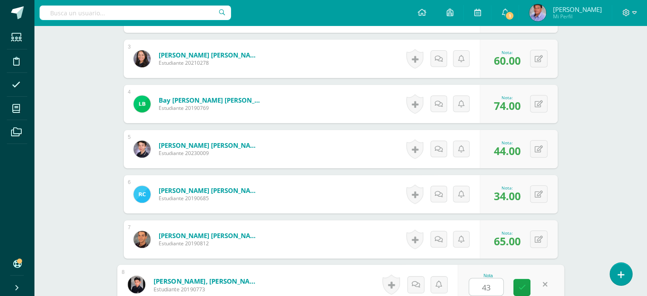
type input "43"
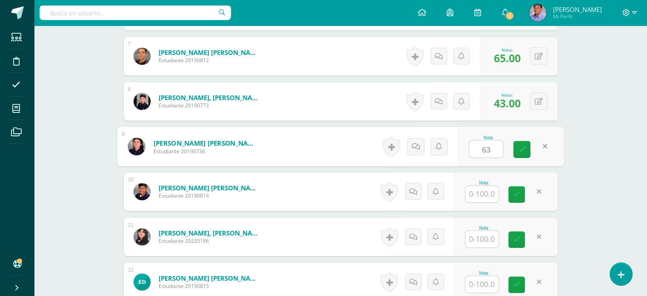
type input "63"
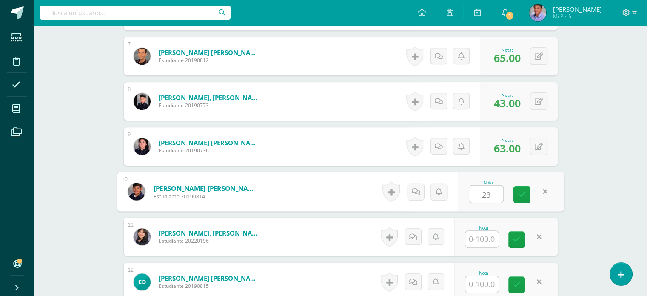
type input "23"
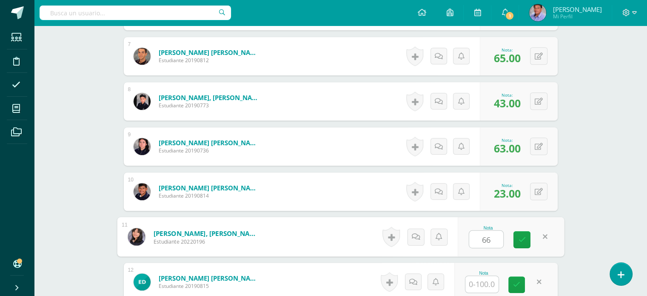
type input "66"
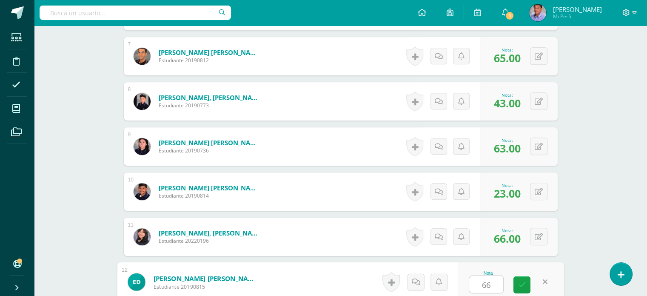
type input "66"
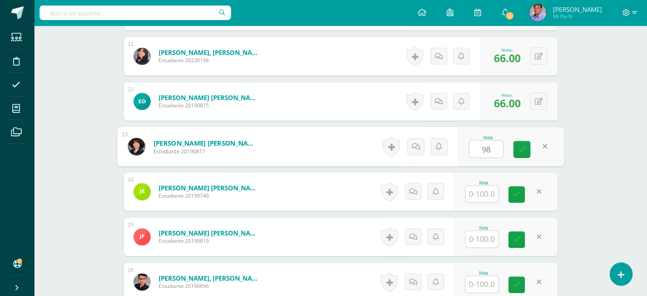
type input "98"
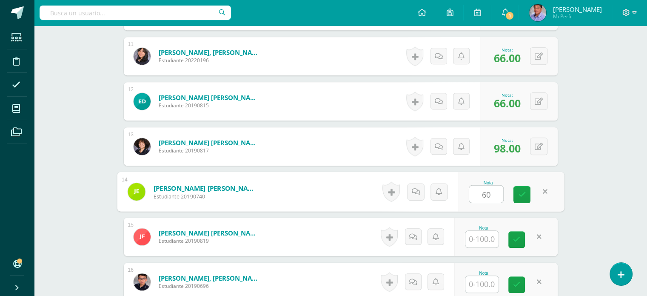
type input "60"
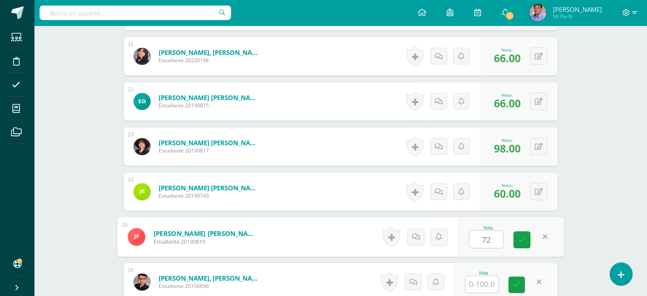
type input "72"
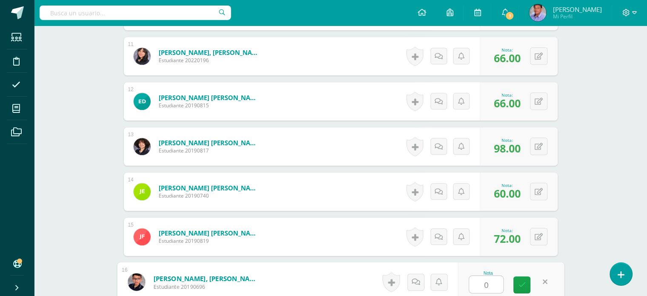
scroll to position [890, 0]
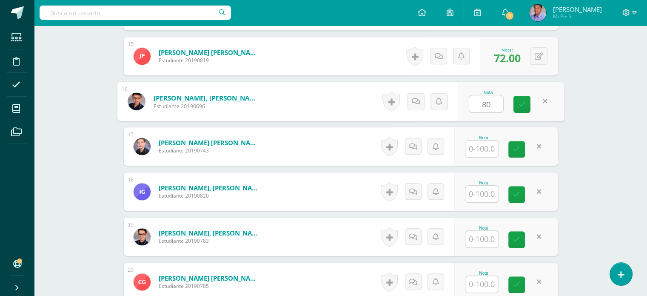
type input "80"
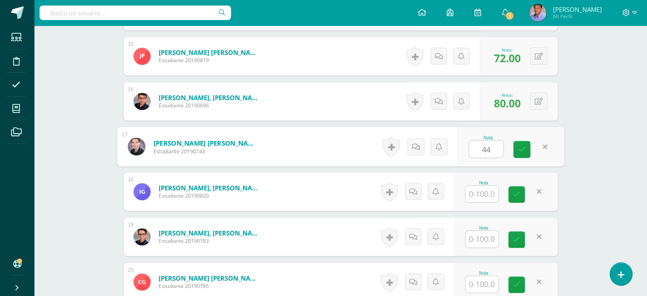
type input "44"
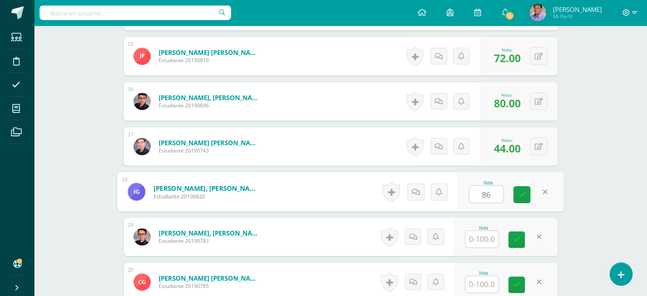
type input "86"
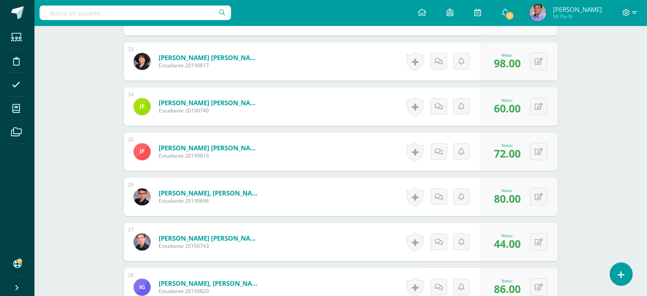
scroll to position [847, 0]
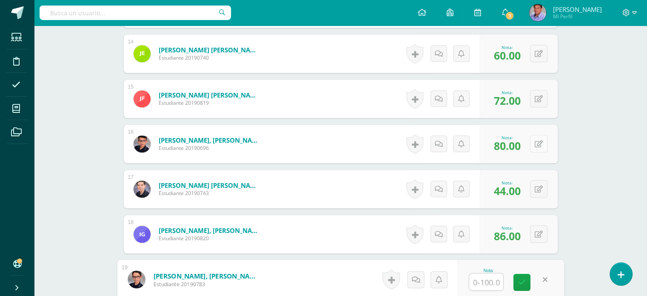
click at [540, 144] on icon at bounding box center [539, 143] width 8 height 7
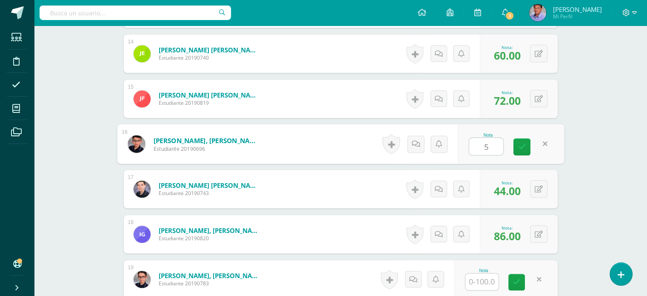
type input "56"
click at [544, 190] on button at bounding box center [538, 188] width 17 height 17
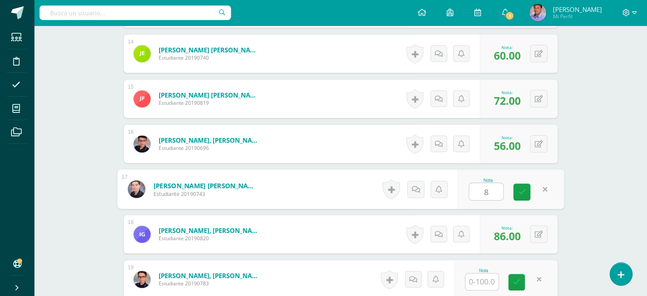
type input "80"
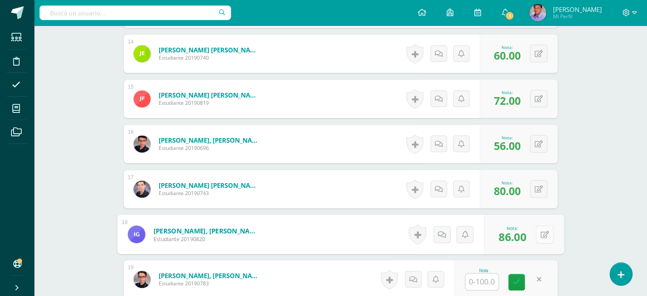
click at [540, 231] on icon at bounding box center [544, 233] width 9 height 7
type input "44"
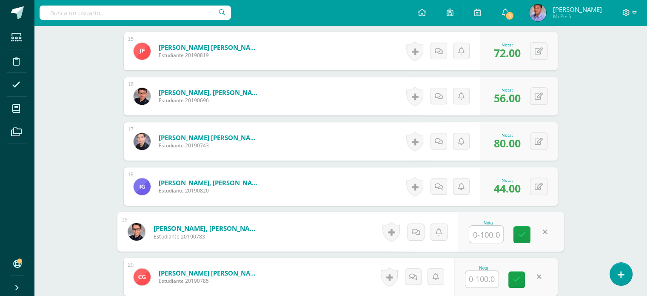
scroll to position [932, 0]
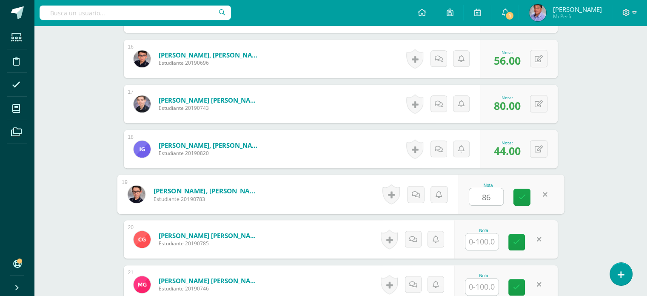
type input "86"
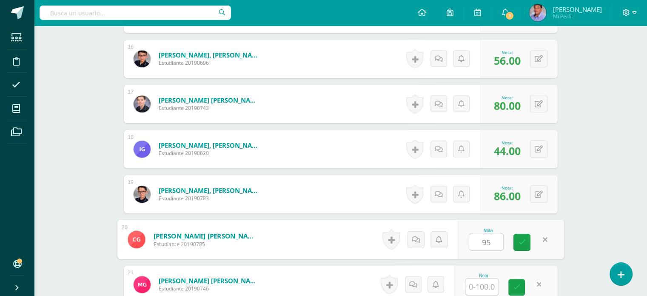
type input "95"
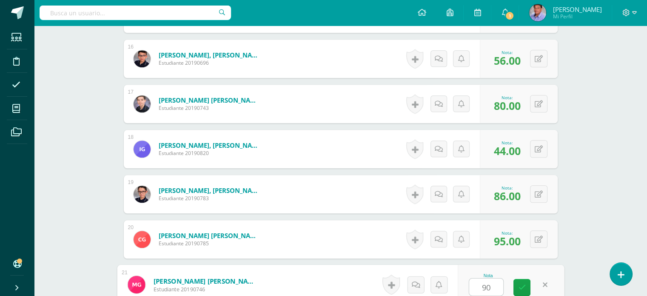
type input "90"
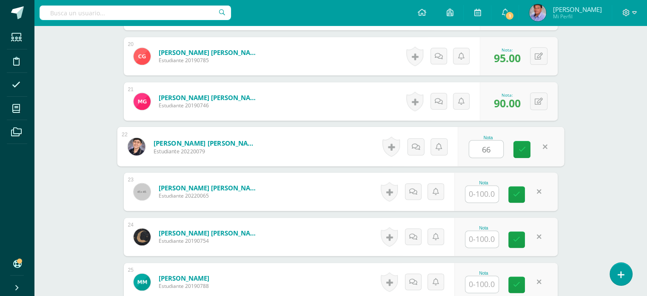
type input "66"
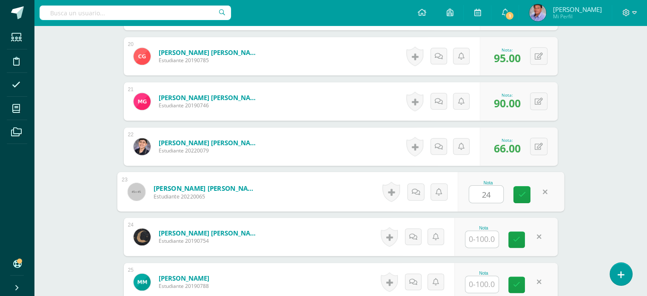
type input "24"
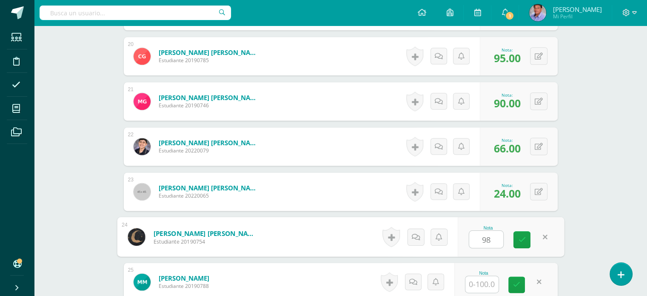
type input "98"
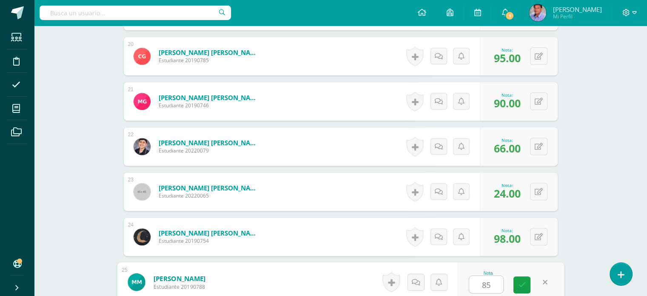
type input "85"
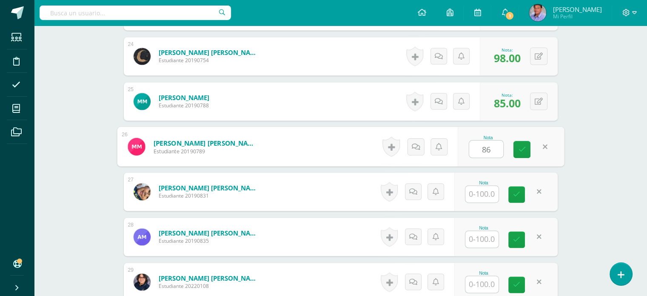
type input "8"
type input "96"
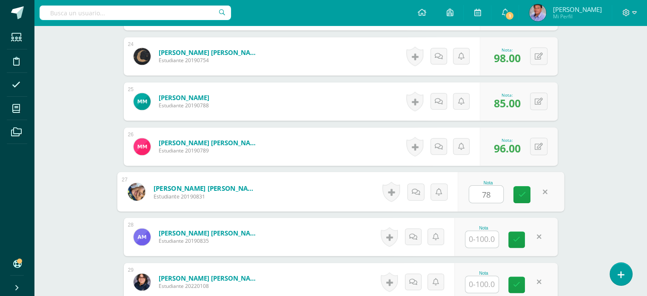
type input "78"
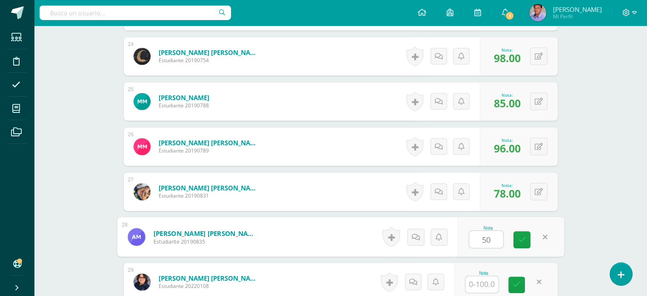
type input "50"
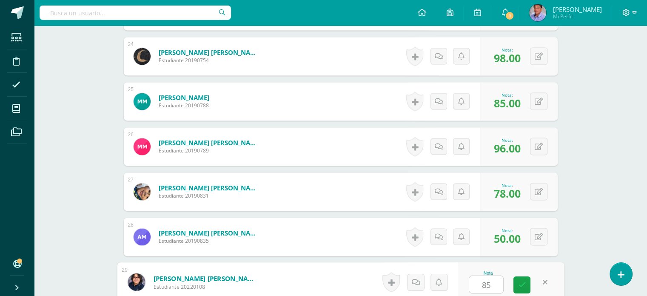
type input "85"
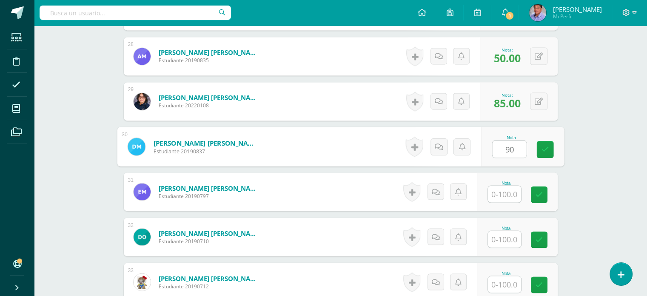
type input "90"
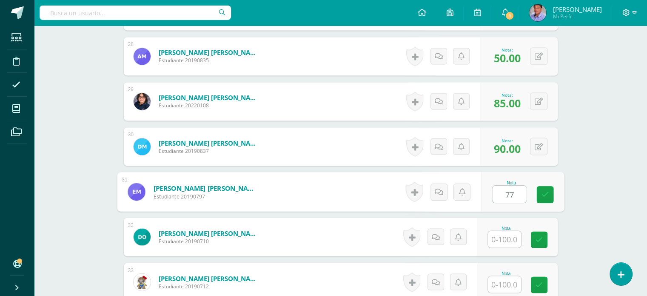
type input "77"
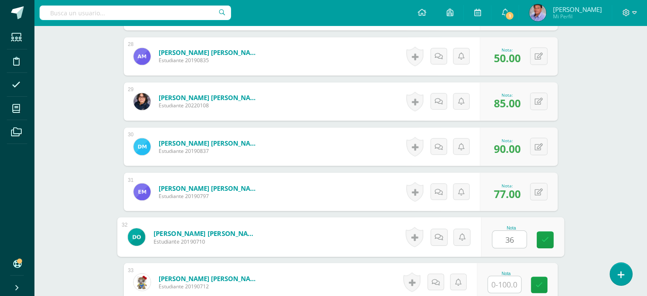
type input "36"
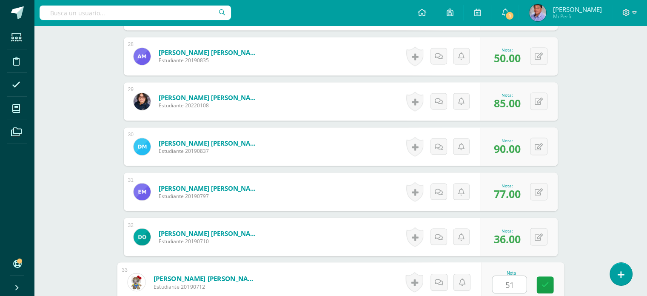
type input "51"
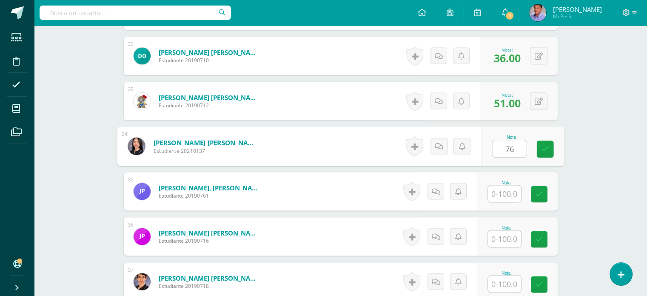
type input "76"
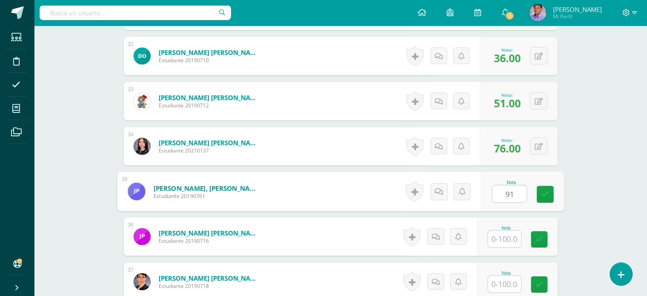
type input "91"
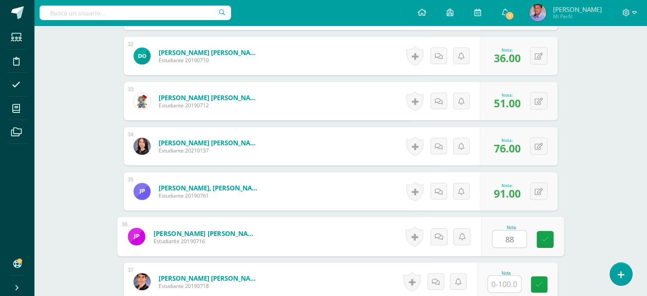
type input "88"
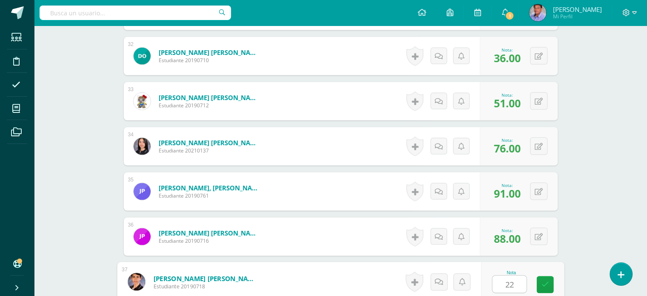
type input "22"
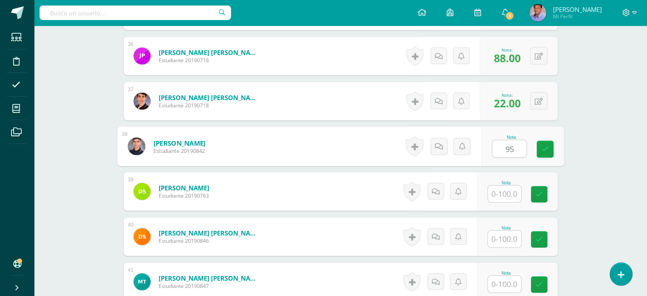
type input "95"
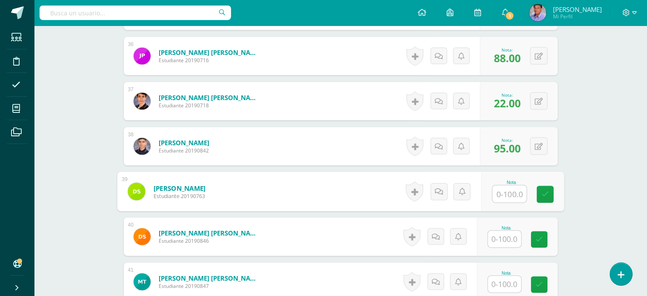
drag, startPoint x: 512, startPoint y: 236, endPoint x: 653, endPoint y: 124, distance: 180.3
click at [512, 236] on input "text" at bounding box center [504, 238] width 33 height 17
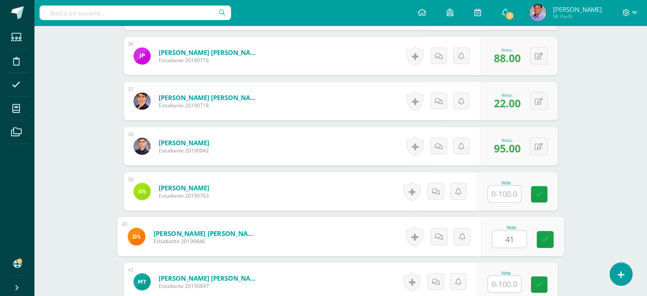
type input "41"
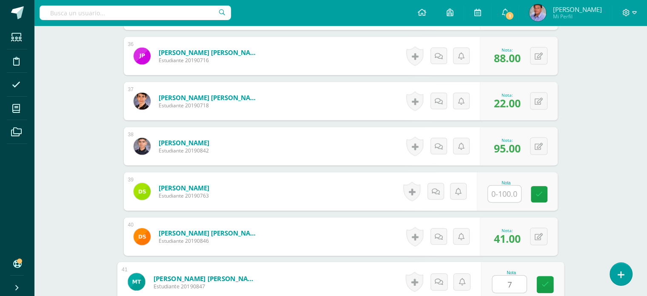
type input "77"
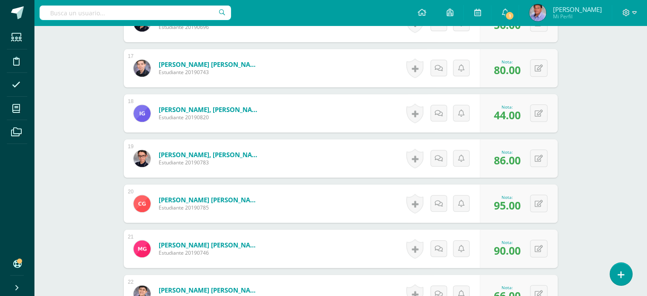
scroll to position [967, 0]
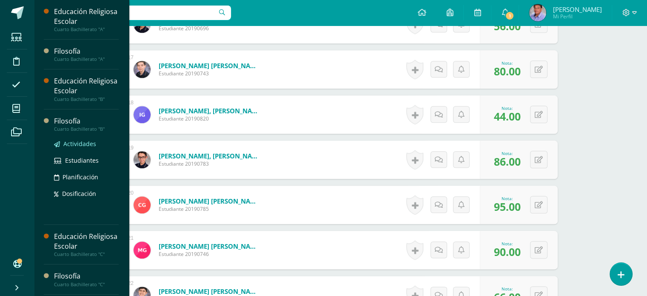
click at [83, 141] on span "Actividades" at bounding box center [79, 143] width 33 height 8
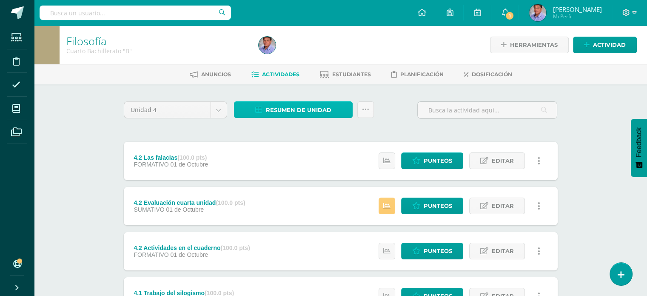
click at [305, 103] on span "Resumen de unidad" at bounding box center [298, 110] width 65 height 16
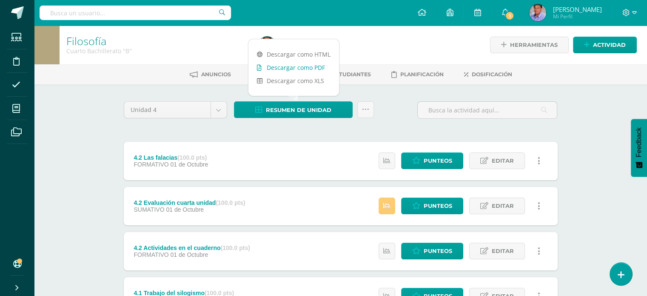
click at [308, 68] on link "Descargar como PDF" at bounding box center [293, 67] width 91 height 13
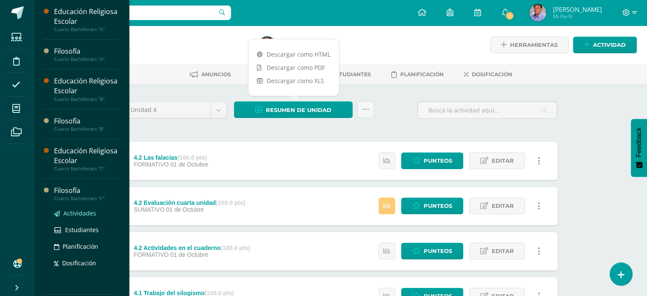
click at [79, 212] on span "Actividades" at bounding box center [79, 213] width 33 height 8
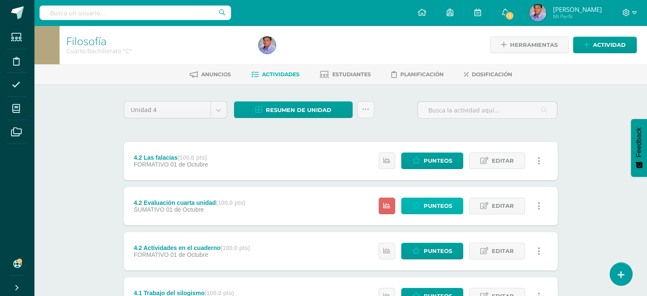
click at [441, 207] on span "Punteos" at bounding box center [438, 206] width 28 height 16
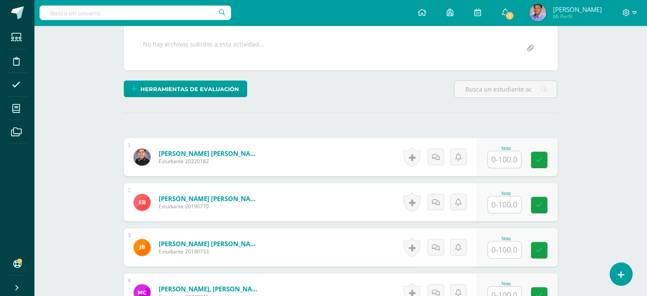
scroll to position [214, 0]
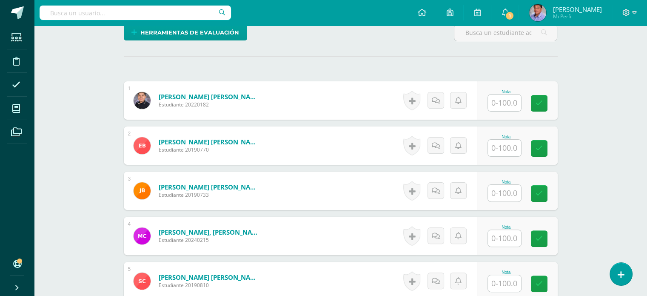
click at [518, 102] on input "text" at bounding box center [504, 102] width 33 height 17
type input "92"
type input "30"
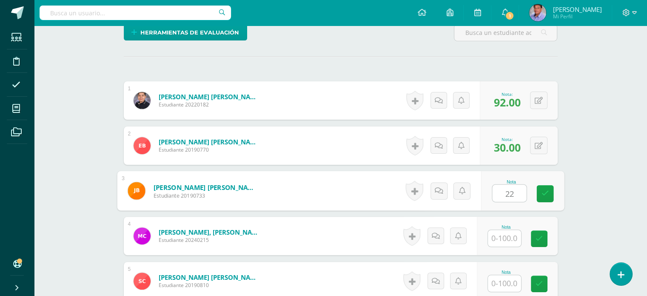
type input "22"
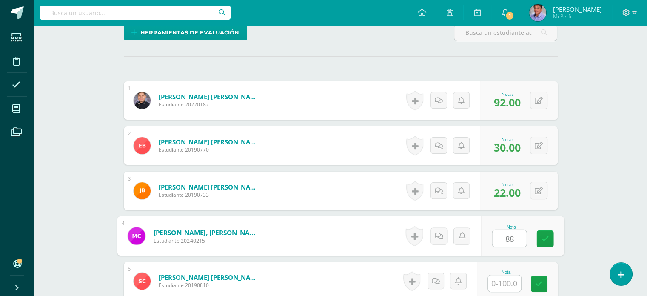
type input "88"
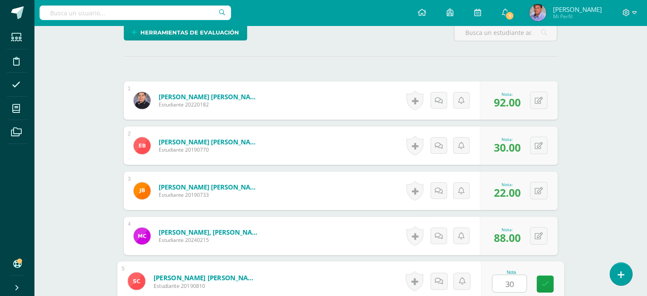
type input "30"
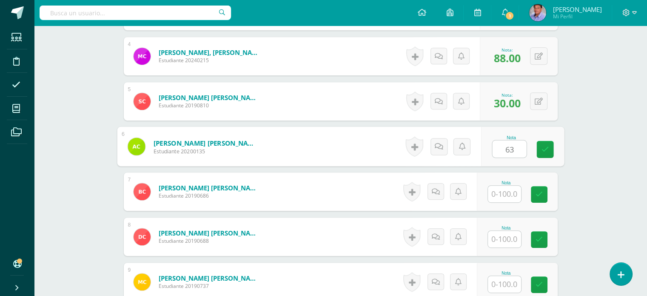
type input "63"
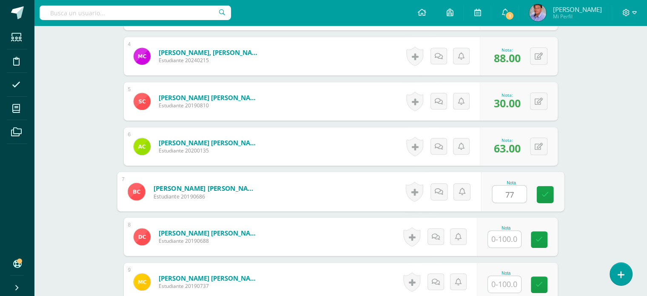
type input "77"
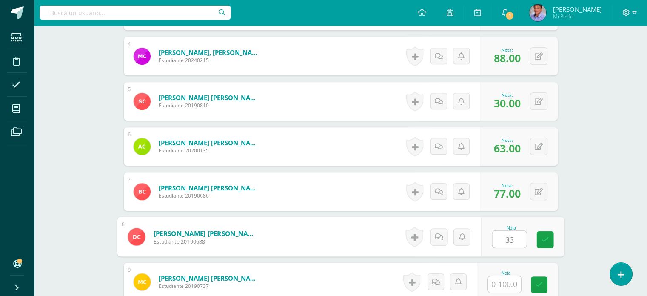
type input "33"
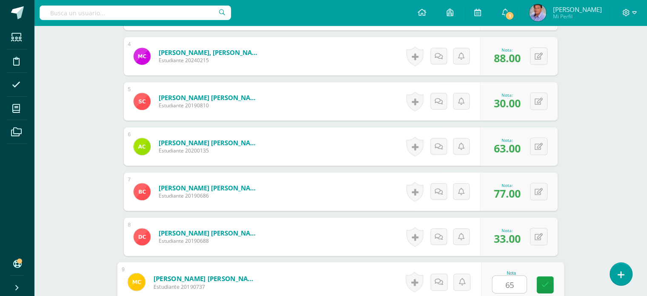
type input "65"
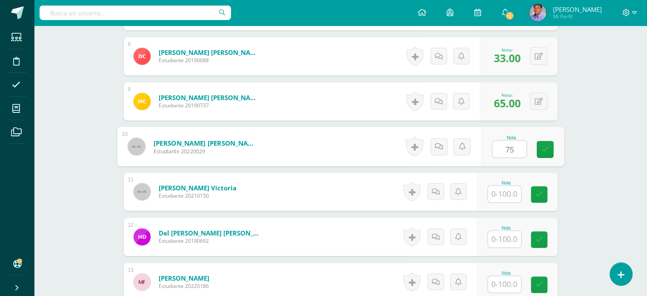
type input "75"
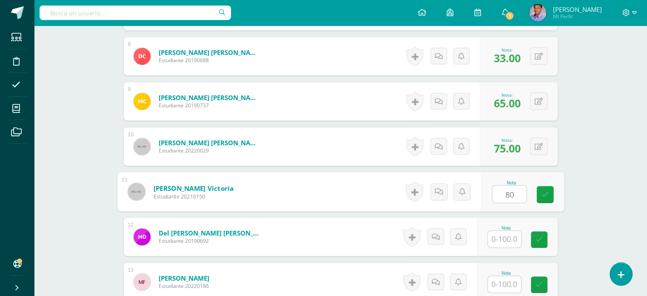
type input "80"
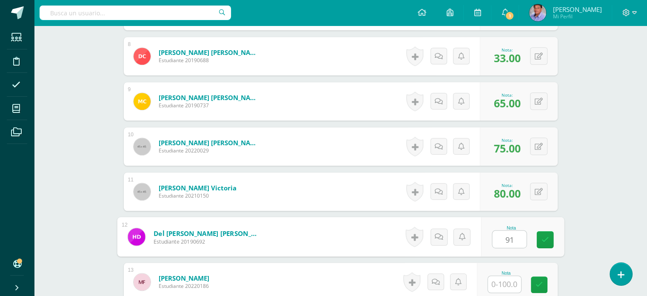
type input "91"
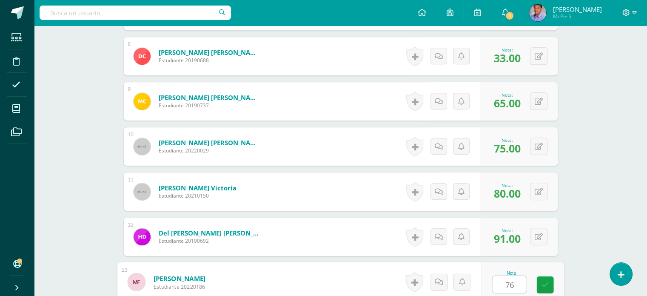
type input "76"
